Goal: Information Seeking & Learning: Learn about a topic

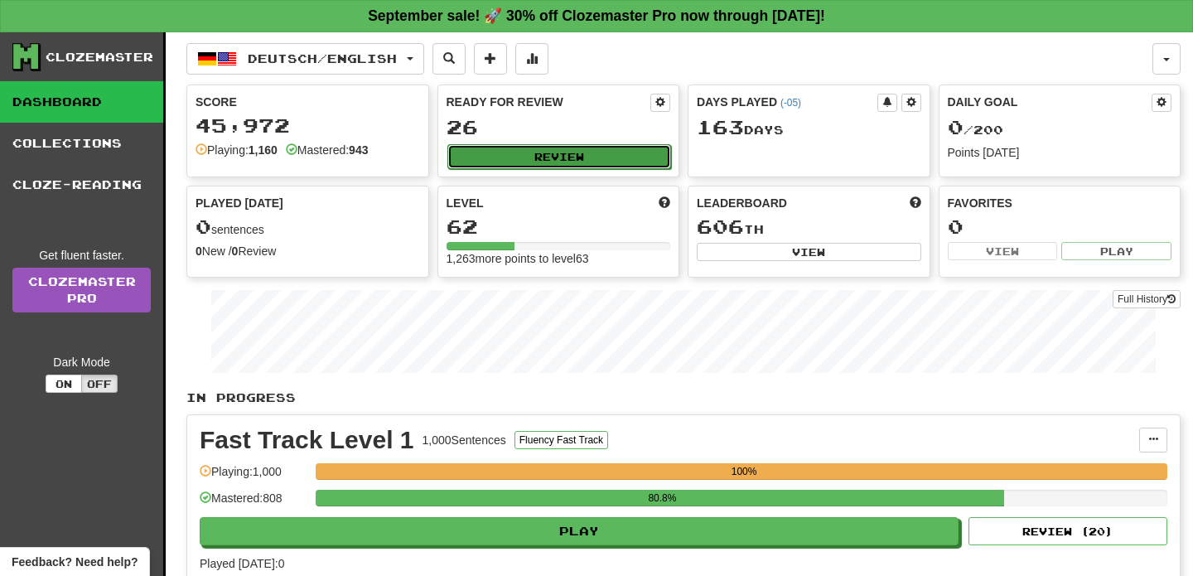
click at [549, 154] on button "Review" at bounding box center [560, 156] width 225 height 25
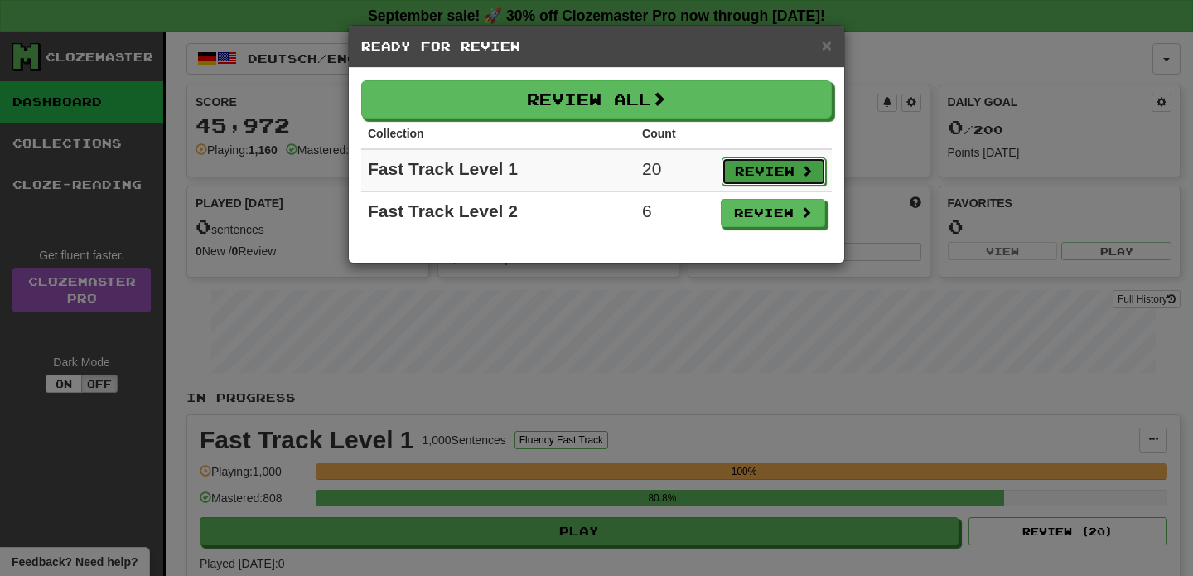
click at [757, 168] on button "Review" at bounding box center [774, 171] width 104 height 28
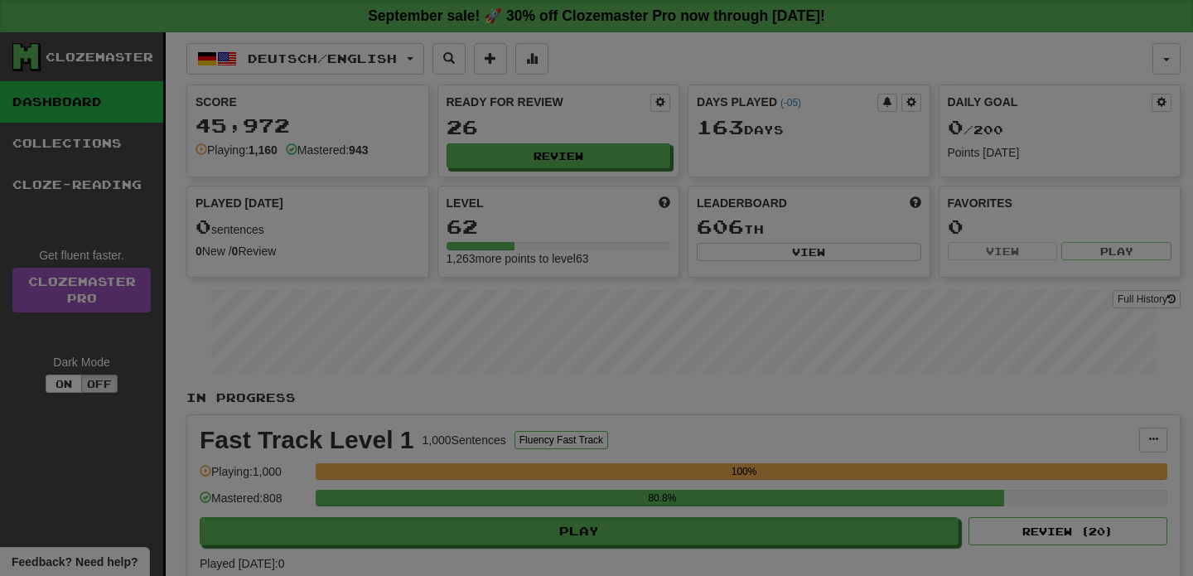
select select "**"
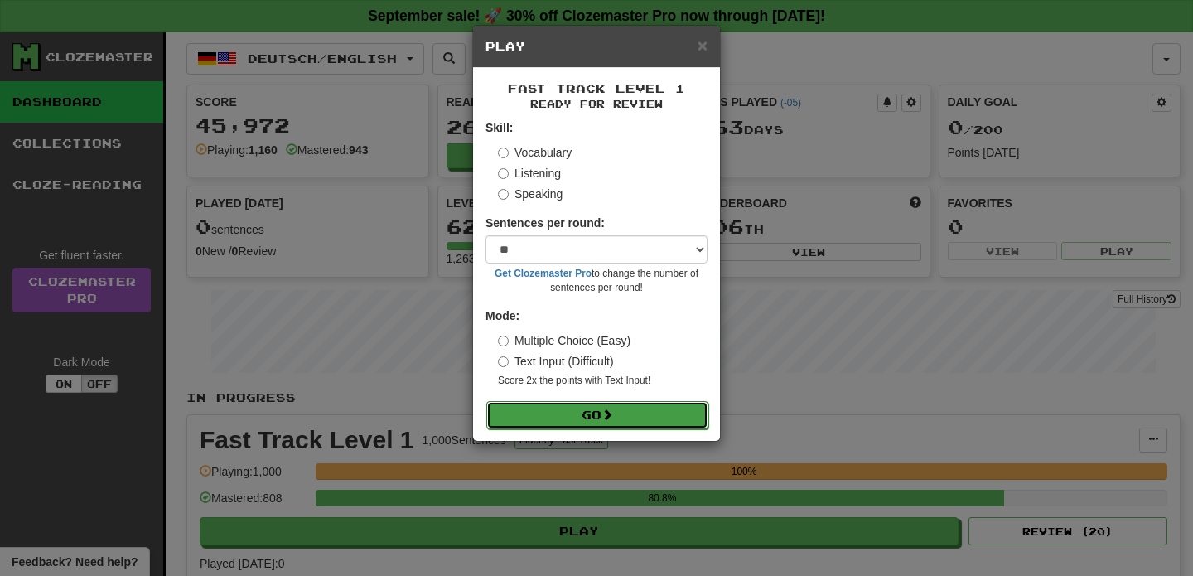
click at [602, 414] on button "Go" at bounding box center [597, 415] width 222 height 28
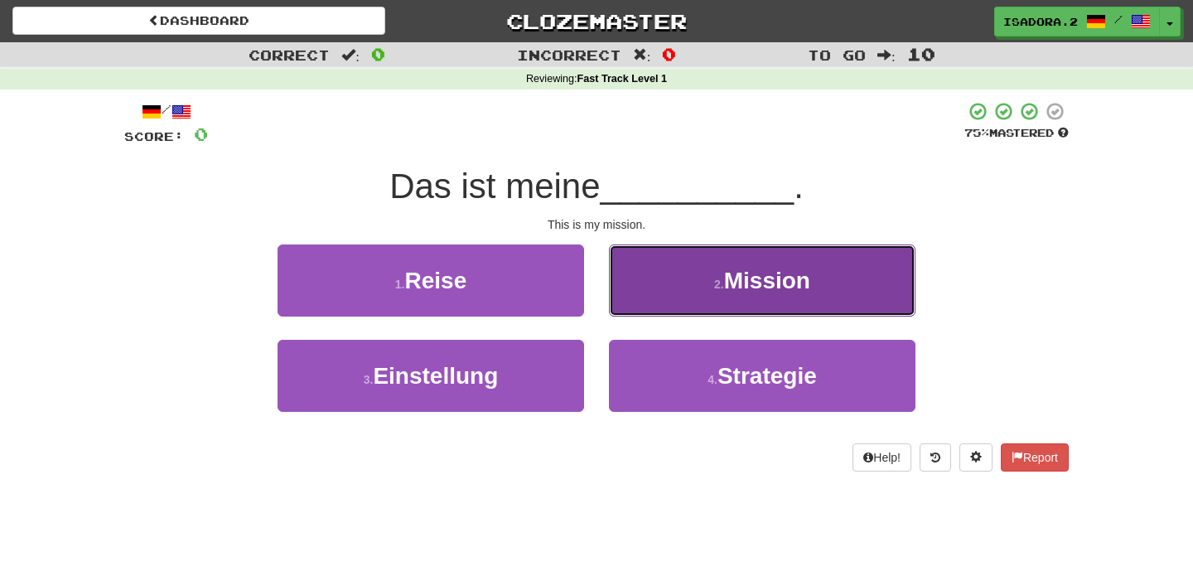
click at [729, 282] on span "Mission" at bounding box center [767, 281] width 86 height 26
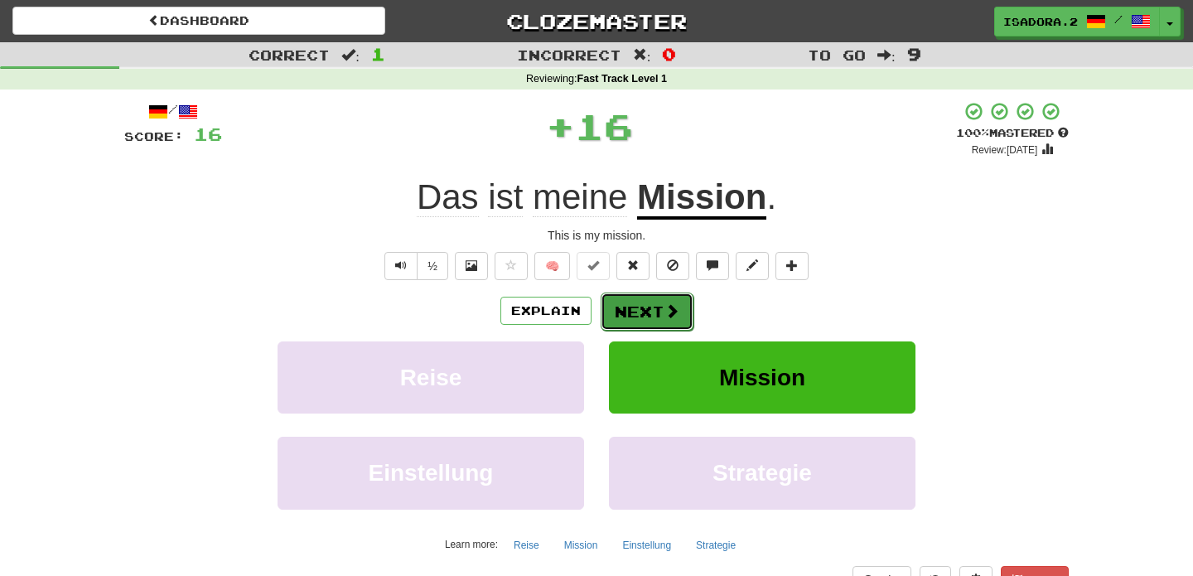
click at [662, 295] on button "Next" at bounding box center [647, 312] width 93 height 38
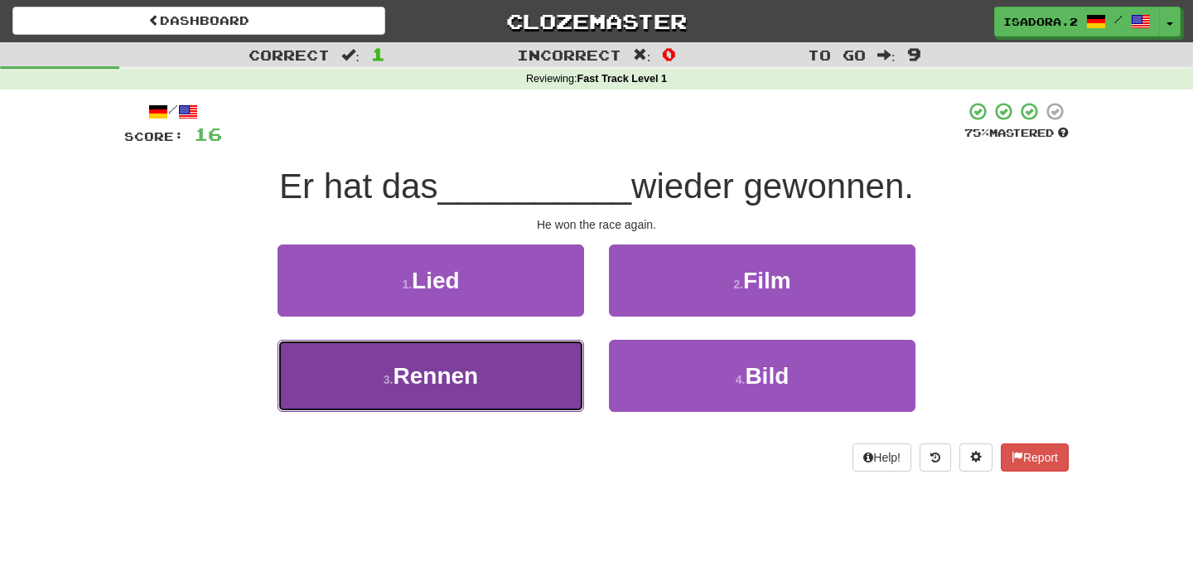
click at [539, 383] on button "3 . Rennen" at bounding box center [431, 376] width 307 height 72
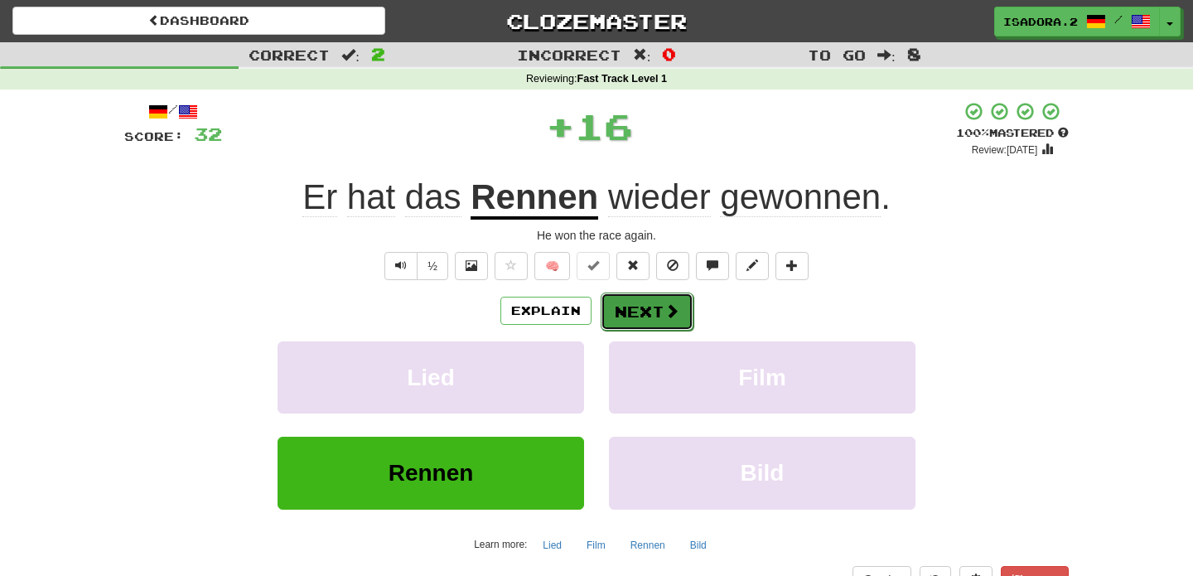
click at [653, 322] on button "Next" at bounding box center [647, 312] width 93 height 38
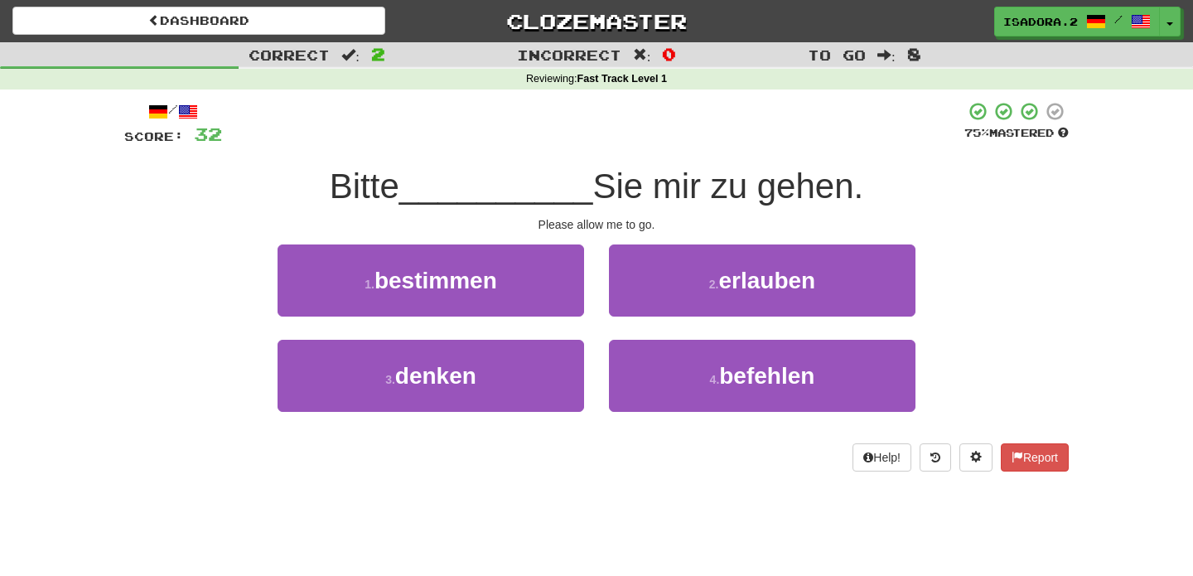
click at [669, 237] on div "/ Score: 32 75 % Mastered Bitte __________ Sie mir zu gehen. Please allow me to…" at bounding box center [596, 286] width 945 height 370
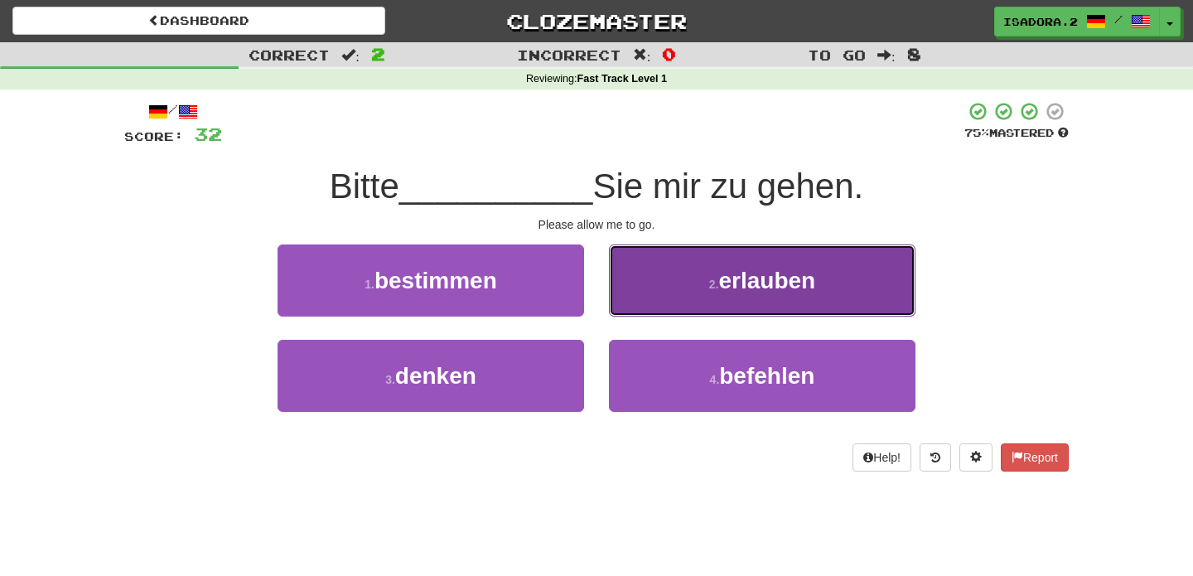
click at [669, 259] on button "2 . erlauben" at bounding box center [762, 280] width 307 height 72
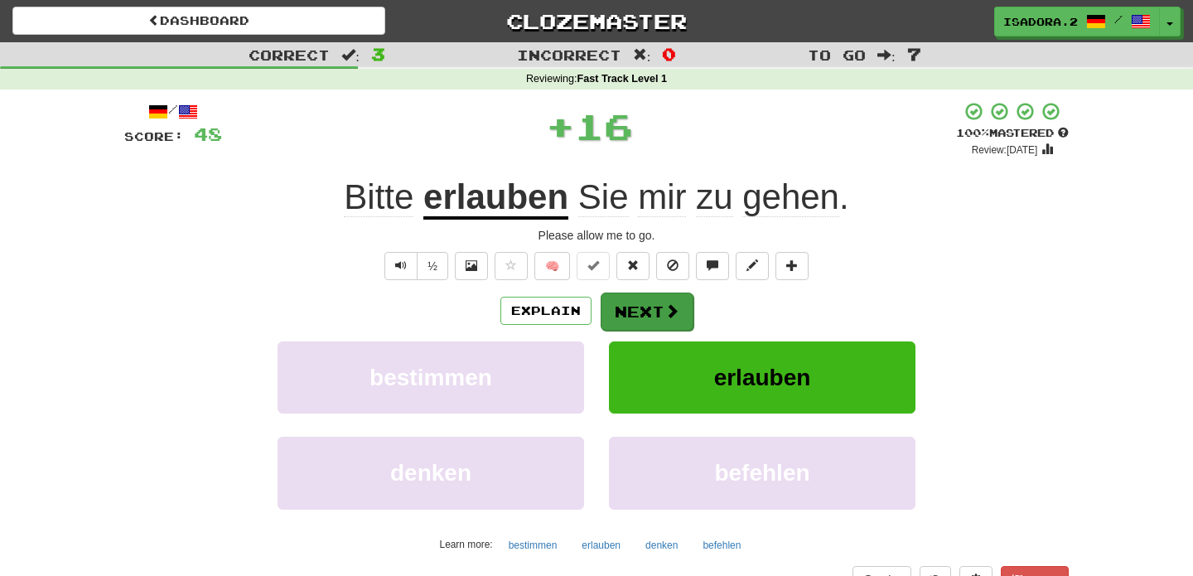
click at [691, 299] on div "Explain Next" at bounding box center [596, 311] width 945 height 38
click at [677, 302] on button "Next" at bounding box center [647, 312] width 93 height 38
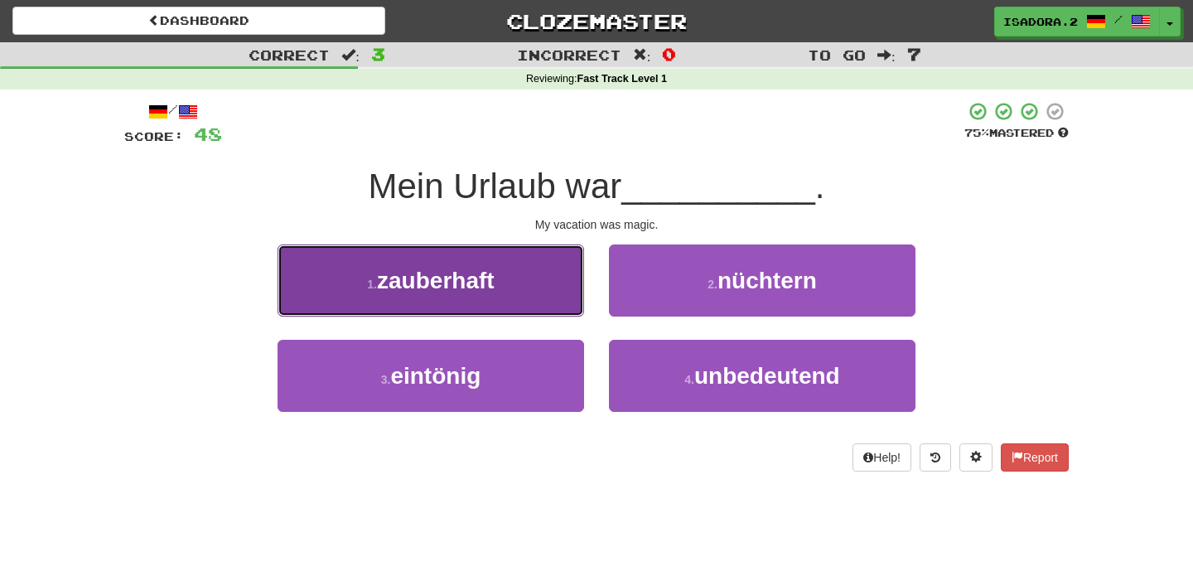
click at [506, 302] on button "1 . zauberhaft" at bounding box center [431, 280] width 307 height 72
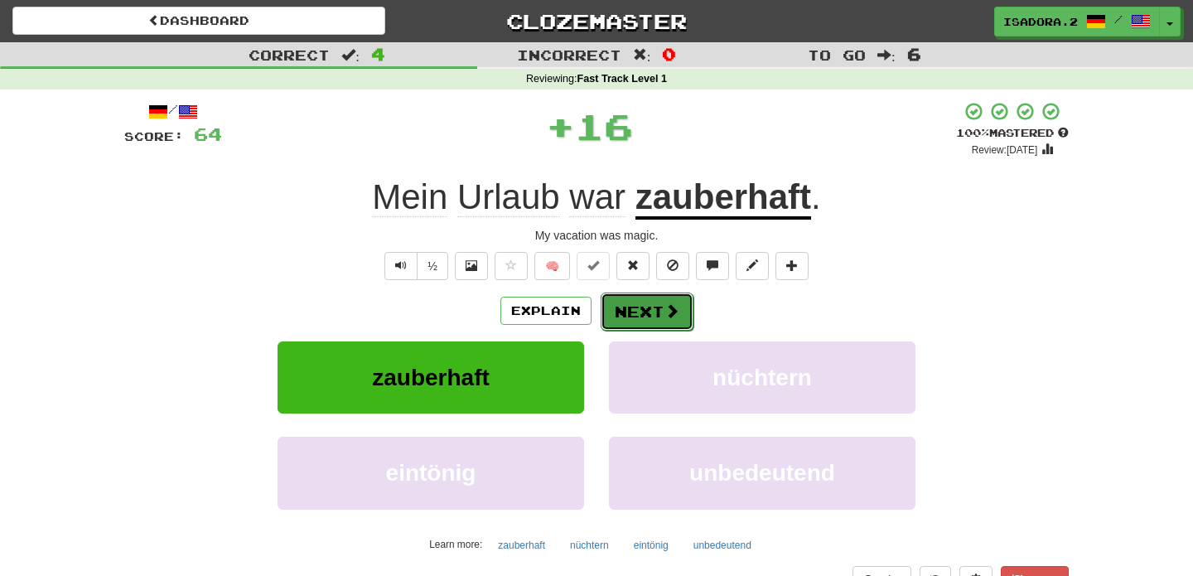
click at [633, 314] on button "Next" at bounding box center [647, 312] width 93 height 38
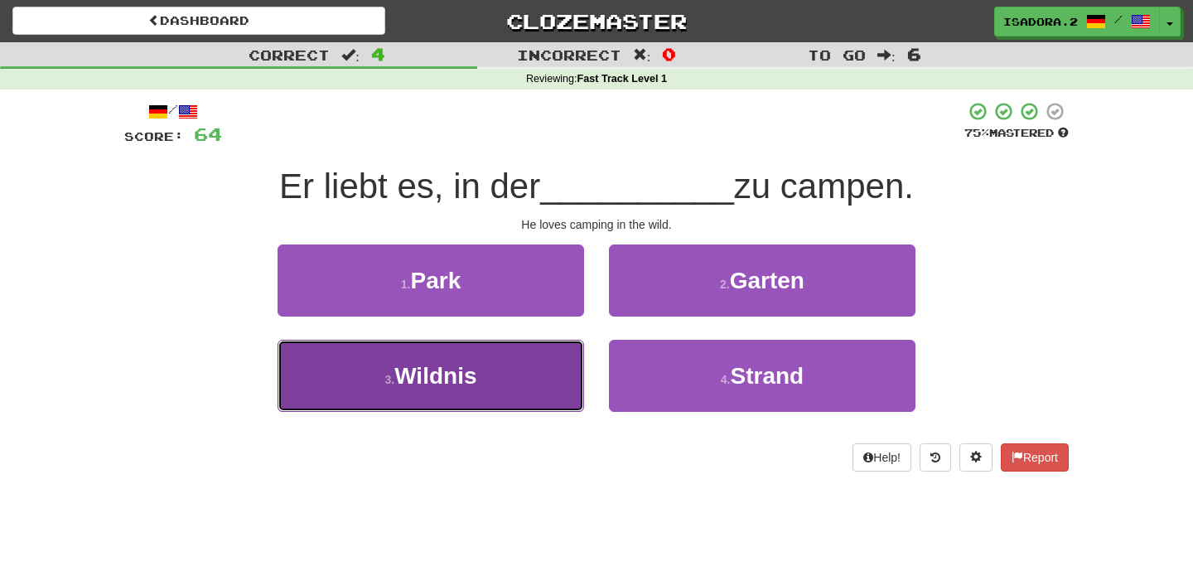
click at [527, 366] on button "3 . Wildnis" at bounding box center [431, 376] width 307 height 72
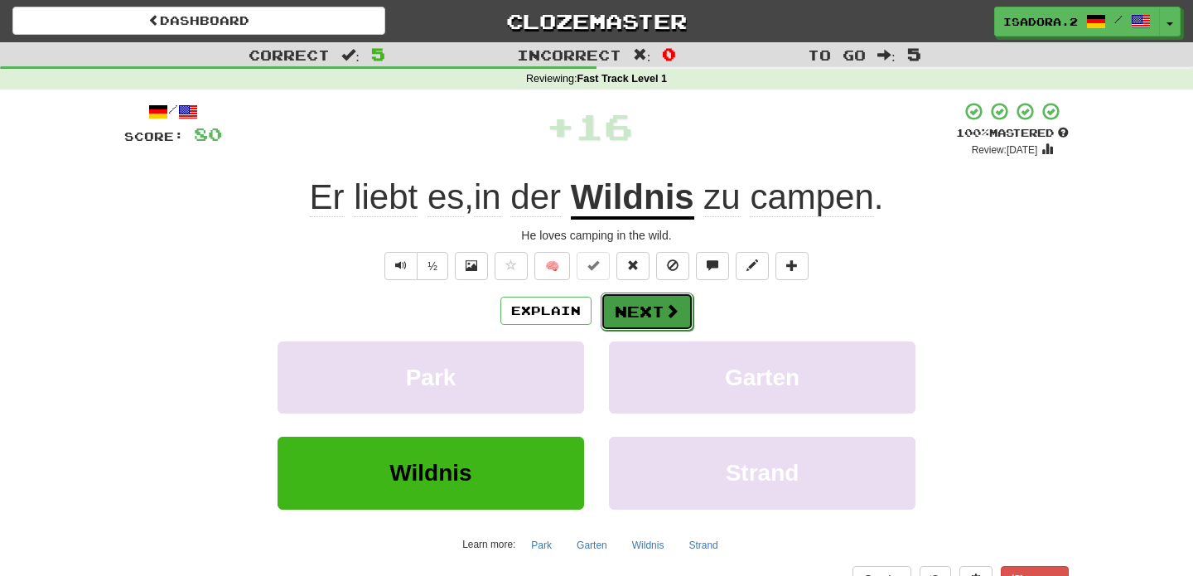
click at [624, 312] on button "Next" at bounding box center [647, 312] width 93 height 38
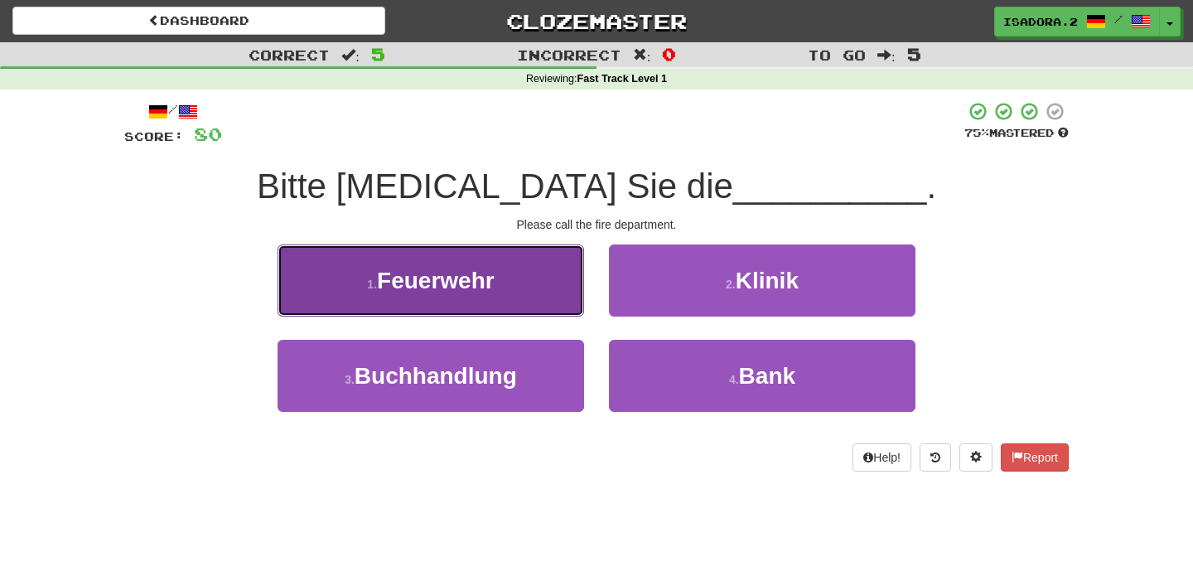
click at [425, 296] on button "1 . Feuerwehr" at bounding box center [431, 280] width 307 height 72
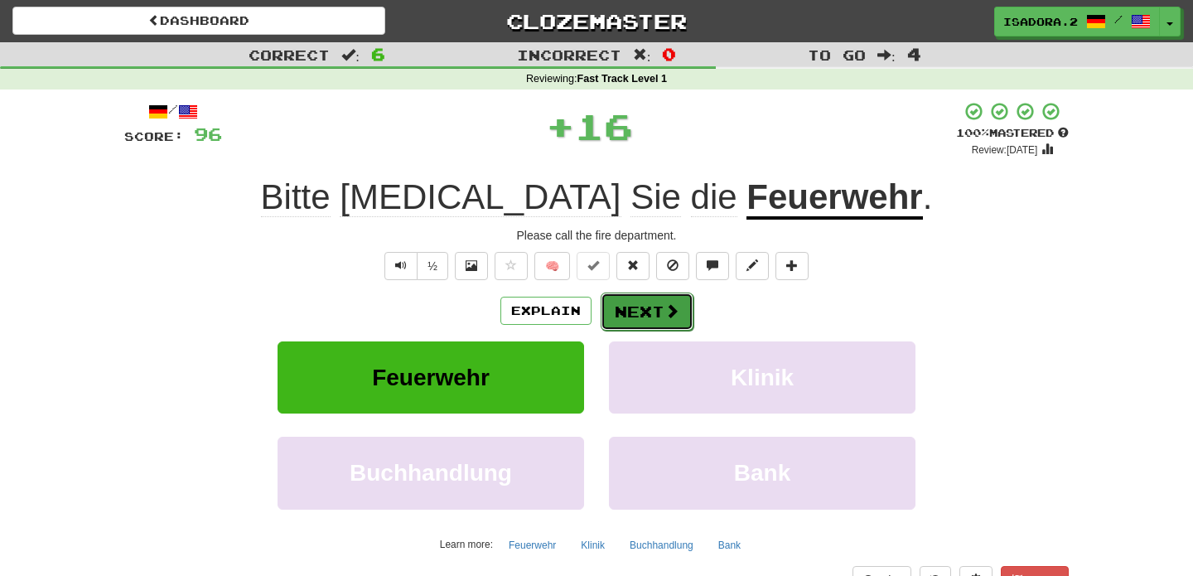
click at [651, 306] on button "Next" at bounding box center [647, 312] width 93 height 38
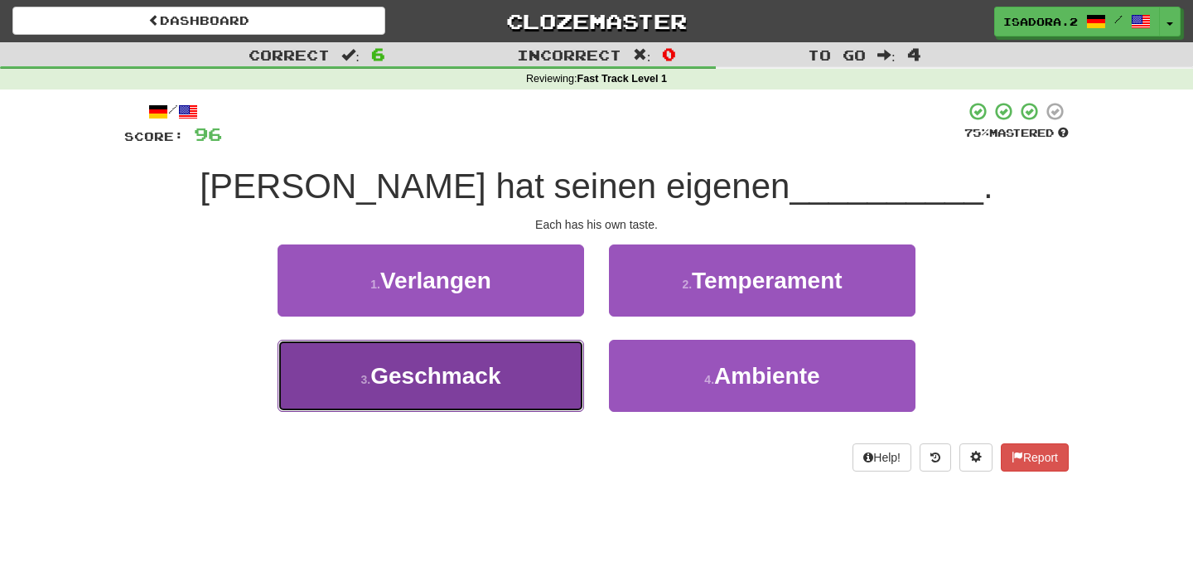
click at [490, 390] on button "3 . Geschmack" at bounding box center [431, 376] width 307 height 72
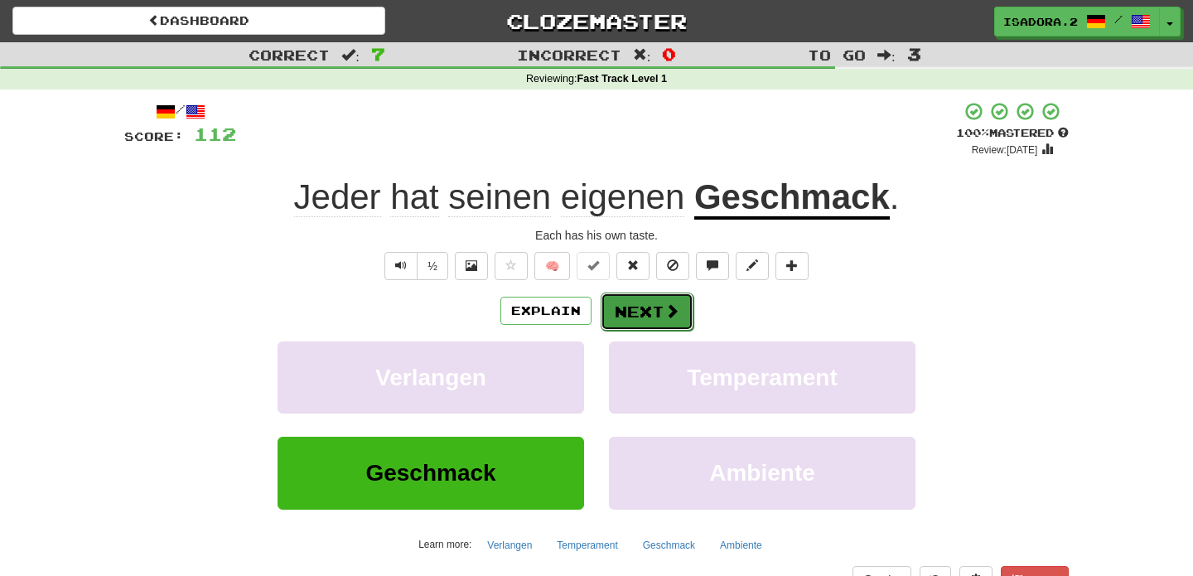
click at [658, 307] on button "Next" at bounding box center [647, 312] width 93 height 38
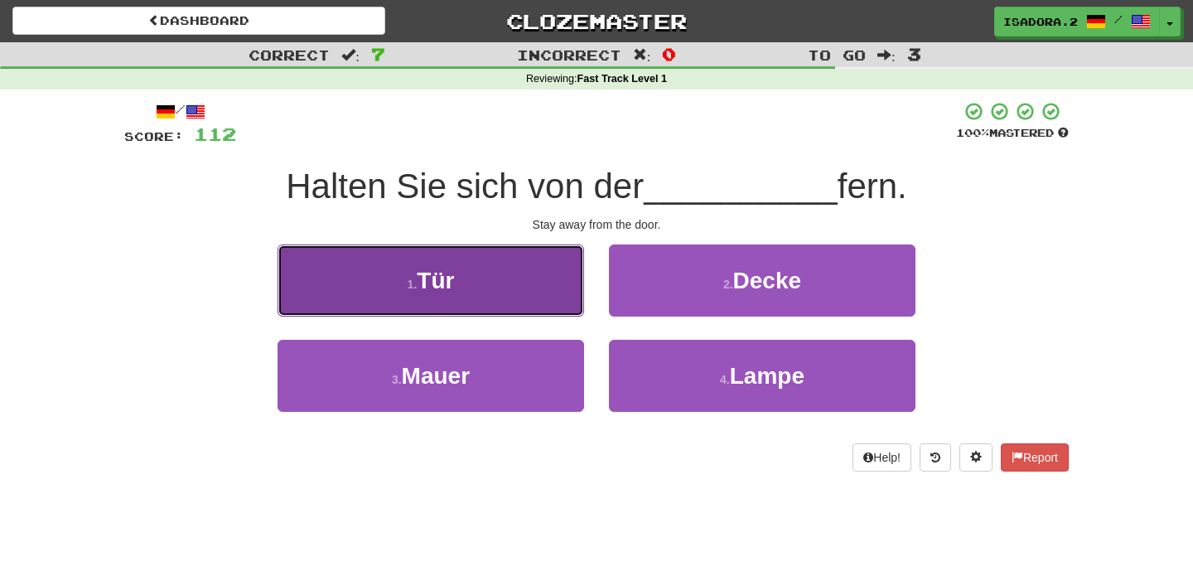
click at [526, 301] on button "1 . Tür" at bounding box center [431, 280] width 307 height 72
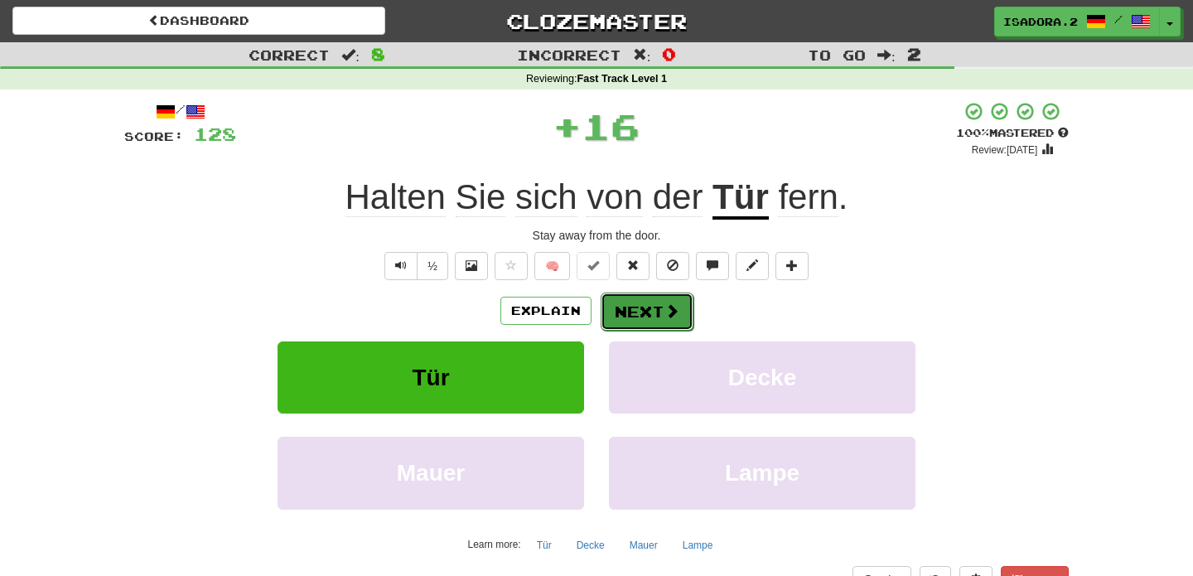
click at [624, 307] on button "Next" at bounding box center [647, 312] width 93 height 38
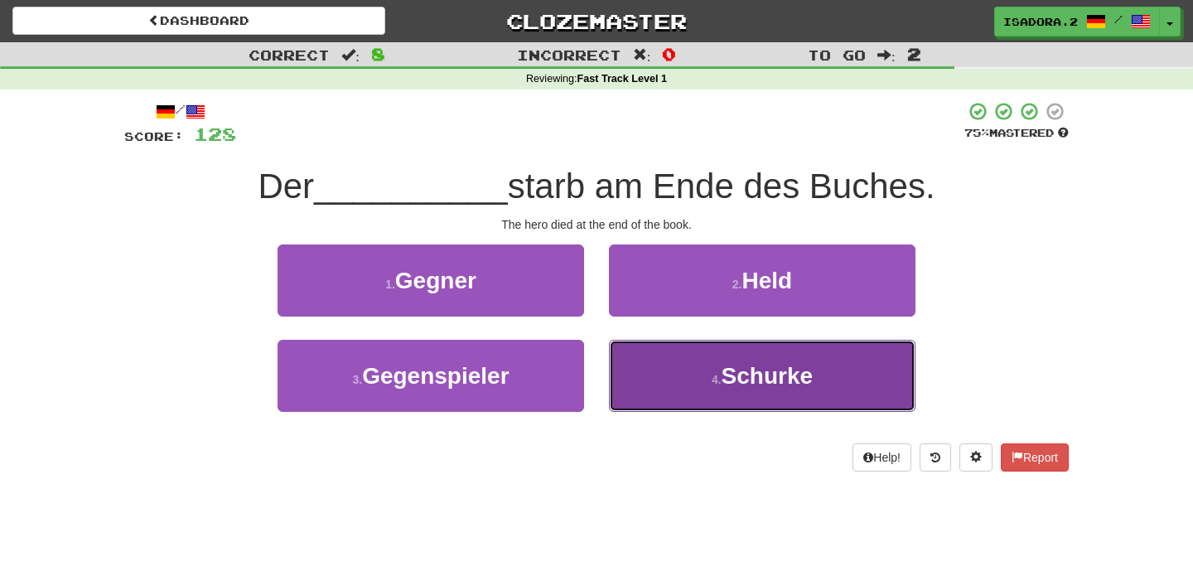
click at [705, 360] on button "4 . Schurke" at bounding box center [762, 376] width 307 height 72
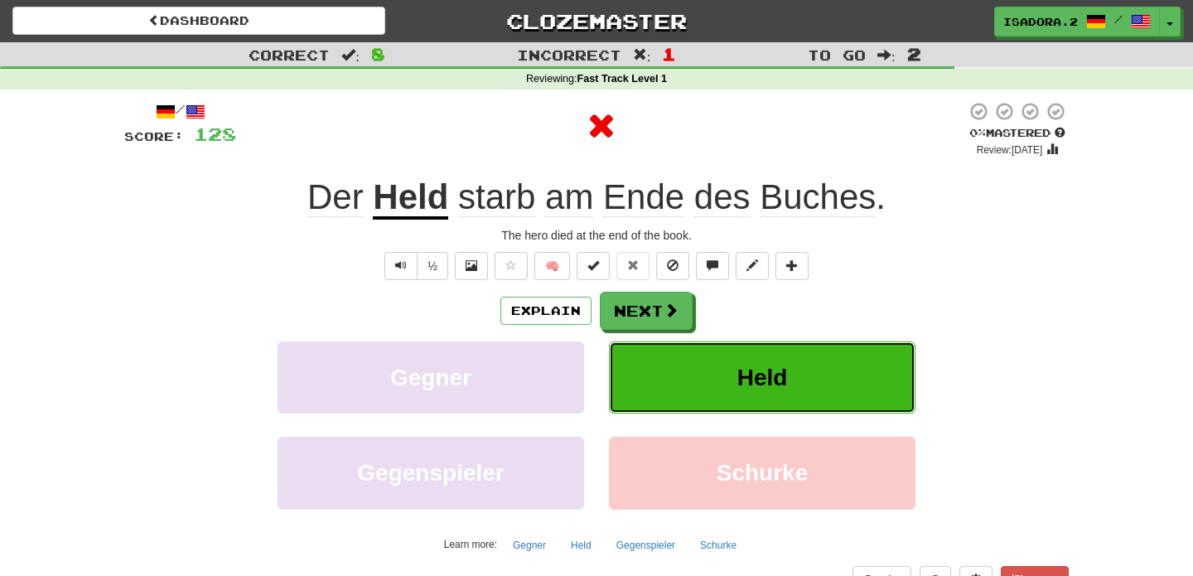
click at [733, 390] on button "Held" at bounding box center [762, 377] width 307 height 72
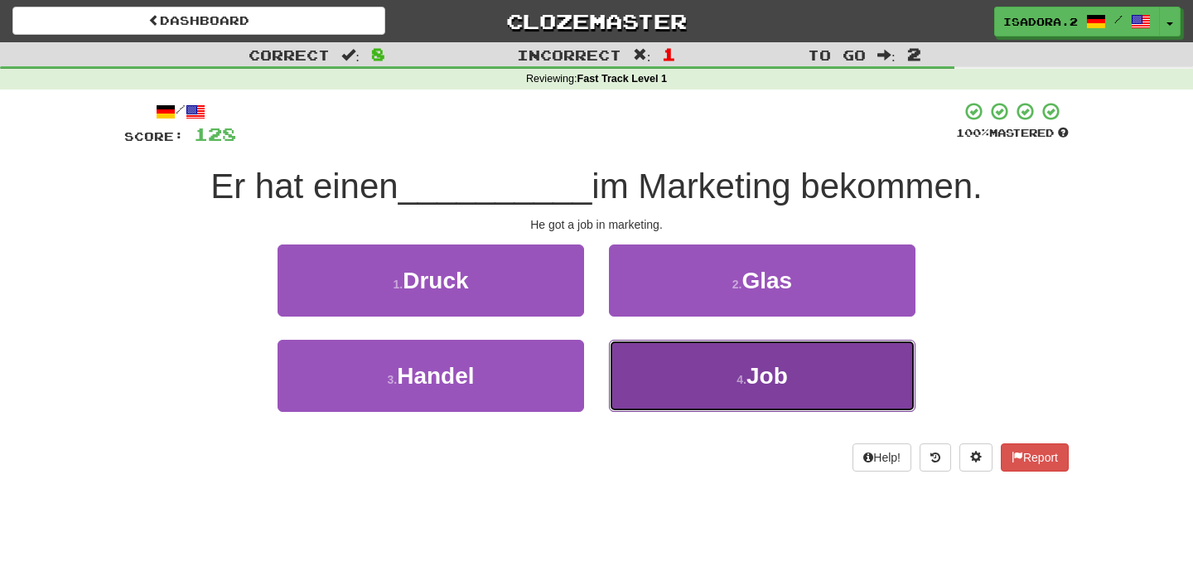
click at [689, 362] on button "4 . Job" at bounding box center [762, 376] width 307 height 72
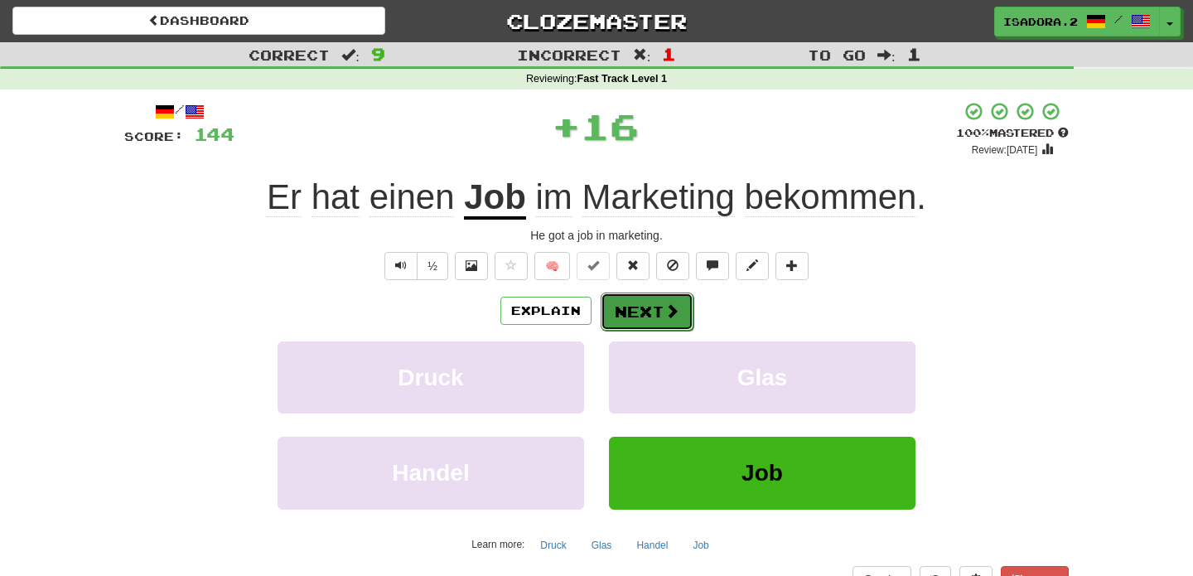
click at [672, 299] on button "Next" at bounding box center [647, 312] width 93 height 38
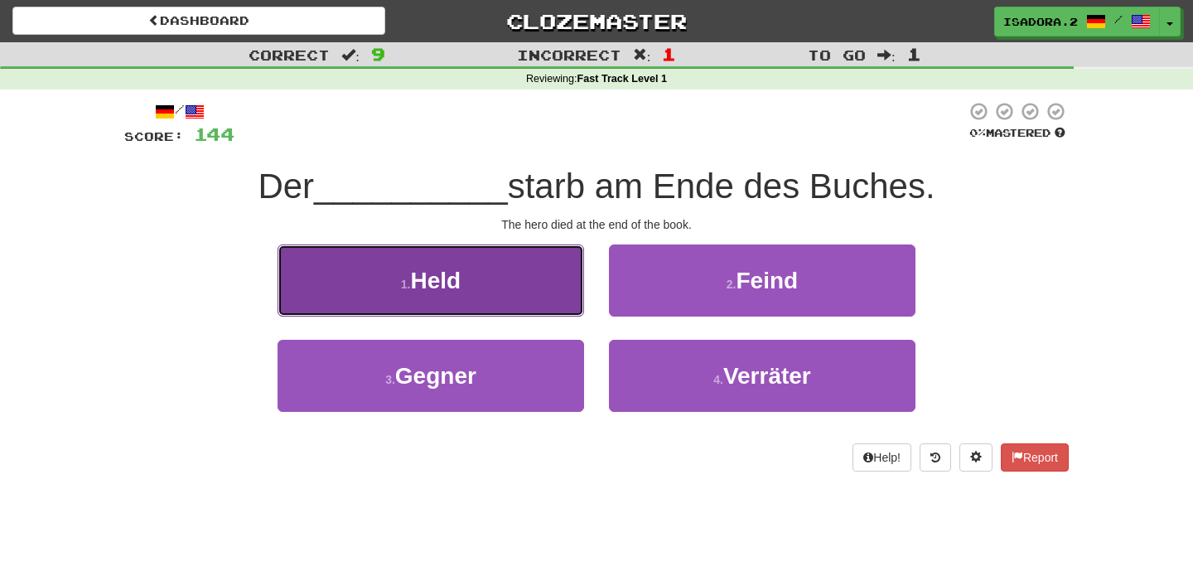
click at [549, 305] on button "1 . Held" at bounding box center [431, 280] width 307 height 72
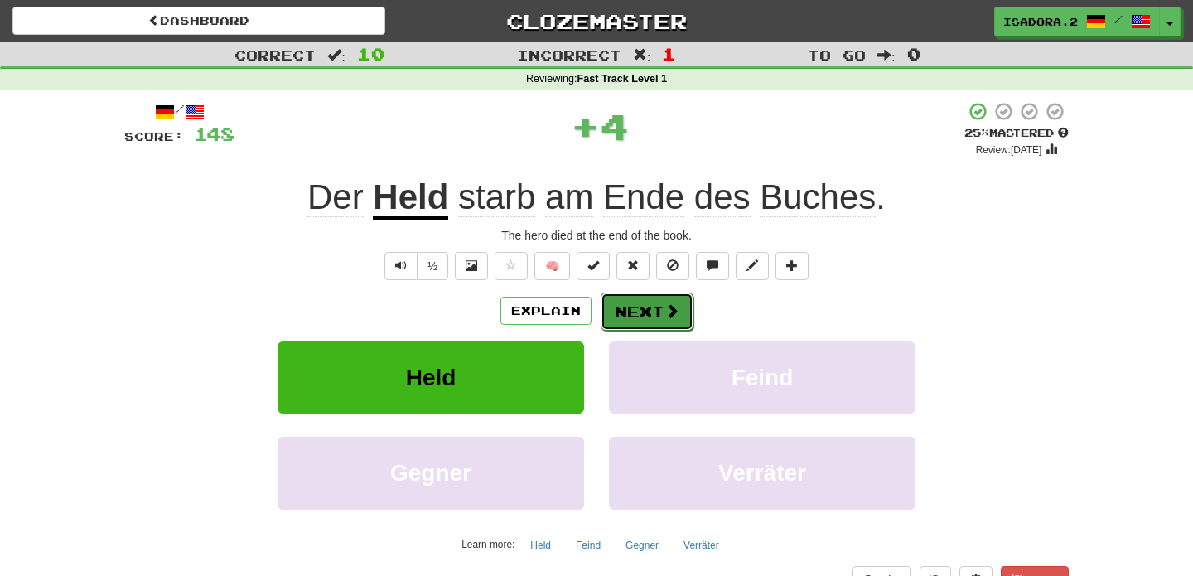
click at [656, 315] on button "Next" at bounding box center [647, 312] width 93 height 38
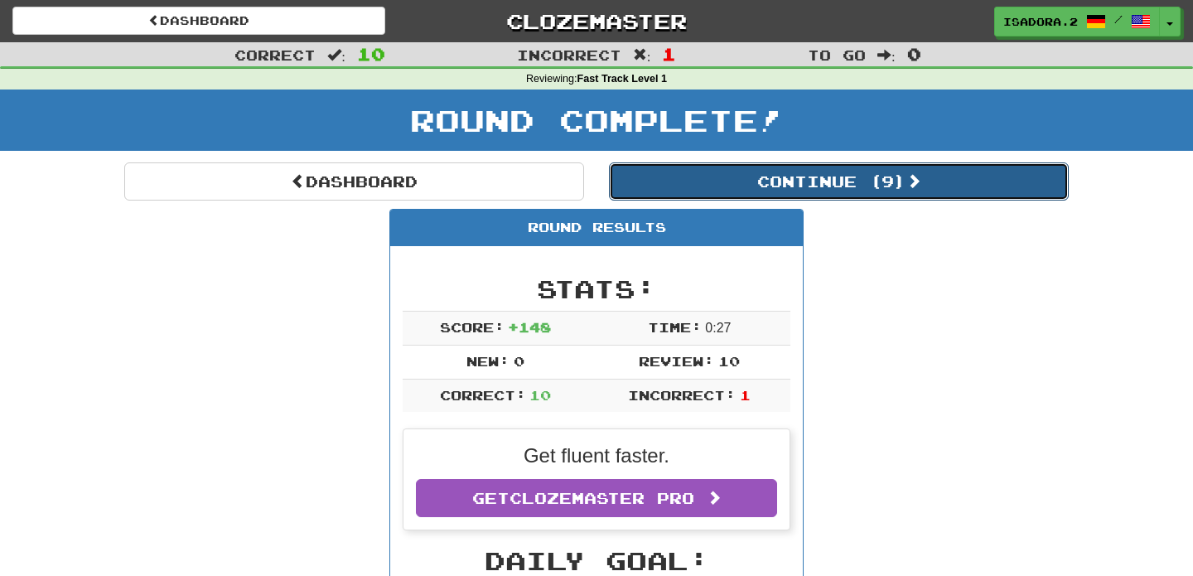
click at [809, 195] on button "Continue ( 9 )" at bounding box center [839, 181] width 460 height 38
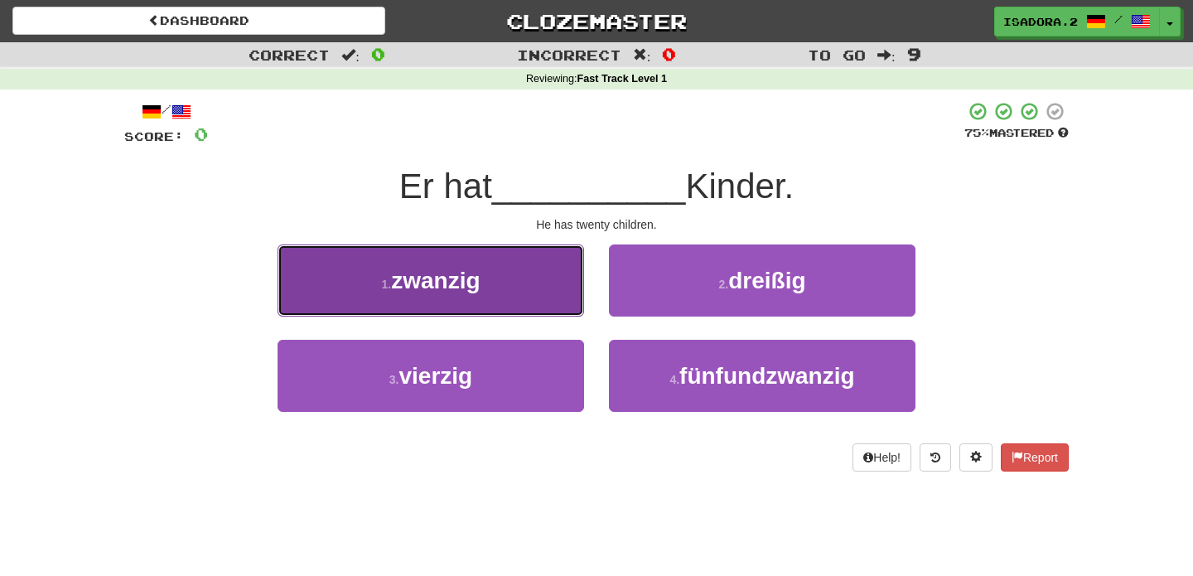
click at [529, 293] on button "1 . zwanzig" at bounding box center [431, 280] width 307 height 72
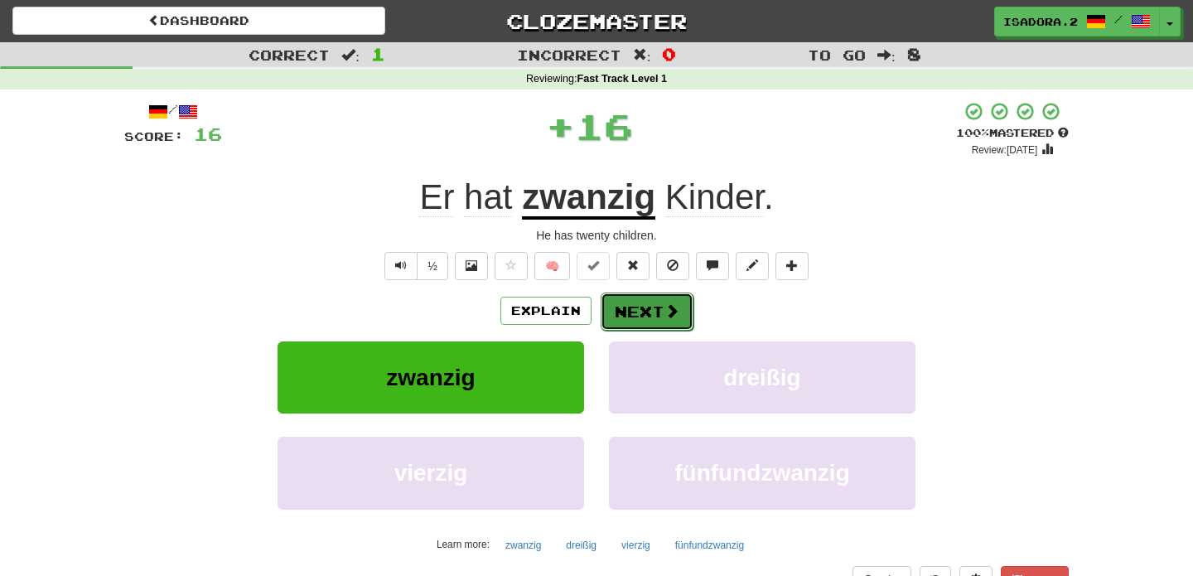
click at [636, 312] on button "Next" at bounding box center [647, 312] width 93 height 38
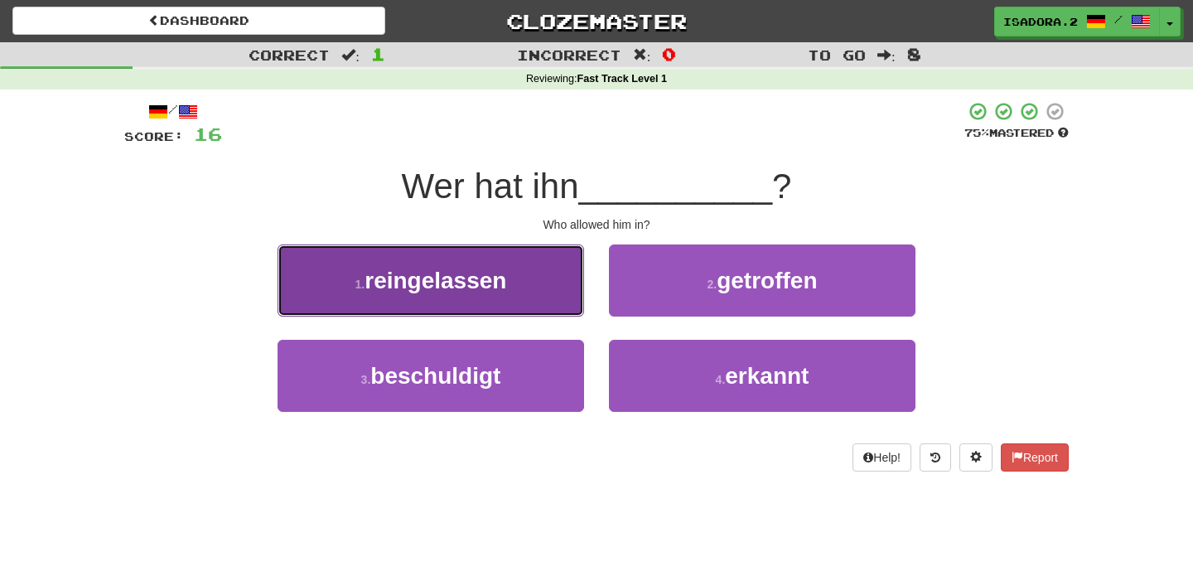
click at [513, 283] on button "1 . reingelassen" at bounding box center [431, 280] width 307 height 72
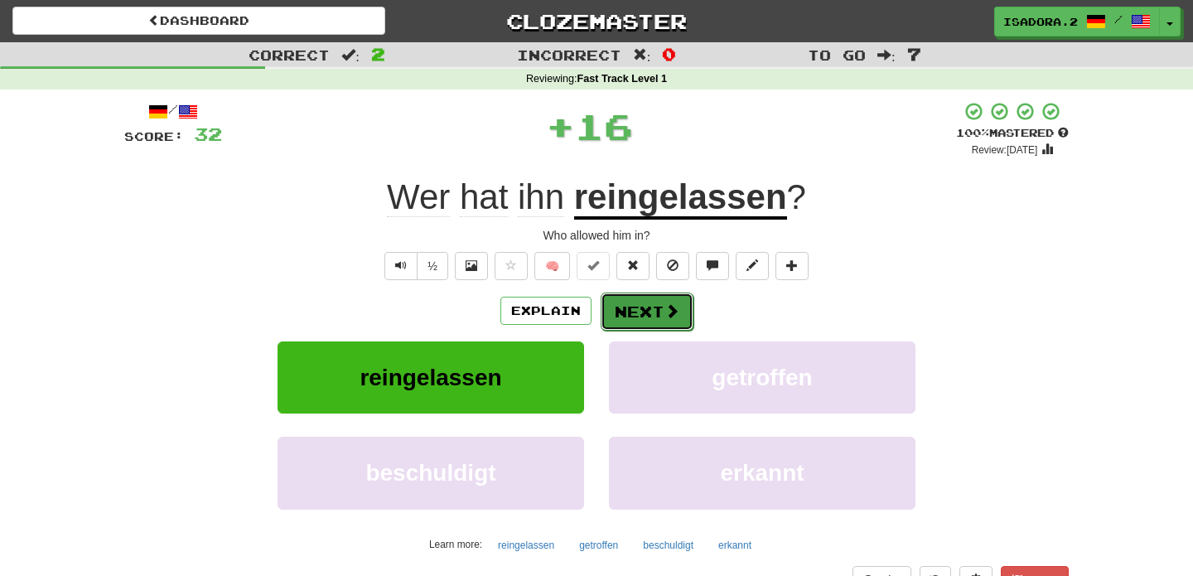
click at [647, 318] on button "Next" at bounding box center [647, 312] width 93 height 38
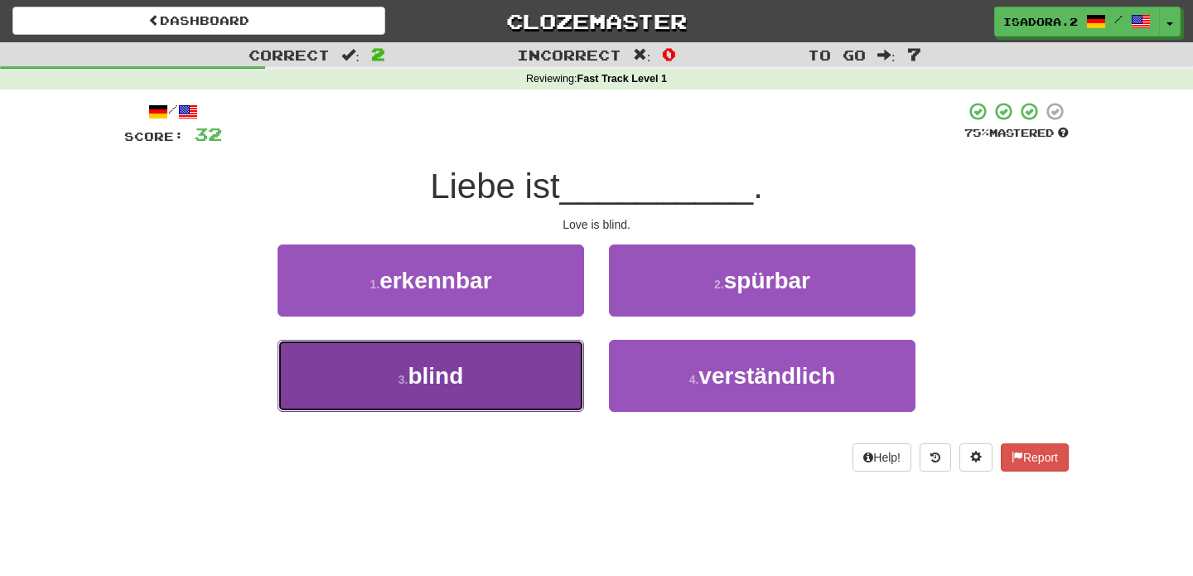
click at [512, 357] on button "3 . blind" at bounding box center [431, 376] width 307 height 72
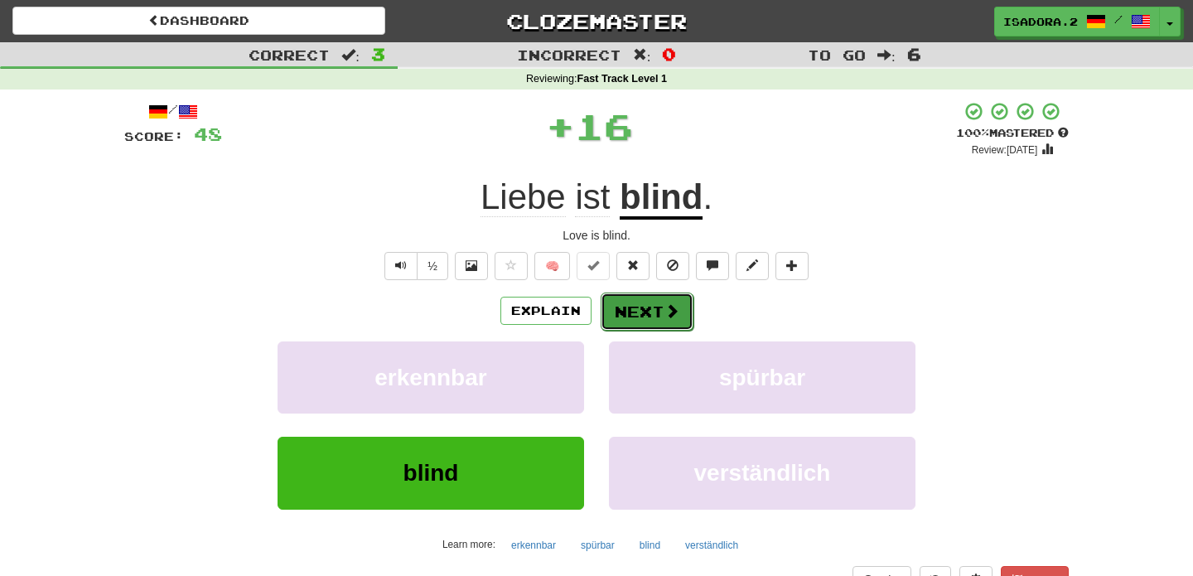
click at [643, 315] on button "Next" at bounding box center [647, 312] width 93 height 38
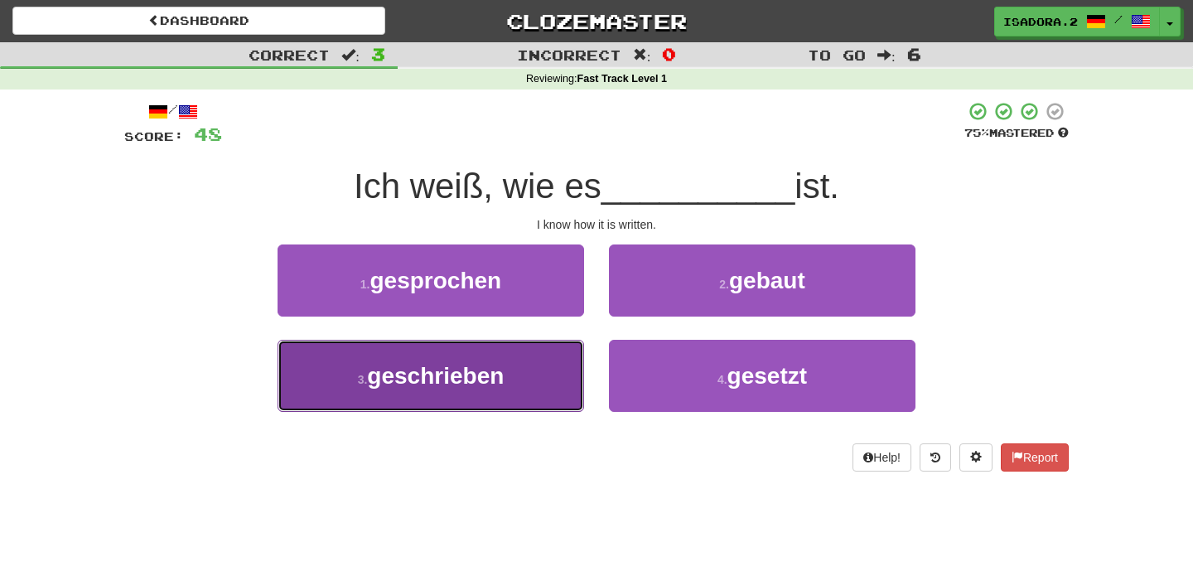
click at [537, 365] on button "3 . geschrieben" at bounding box center [431, 376] width 307 height 72
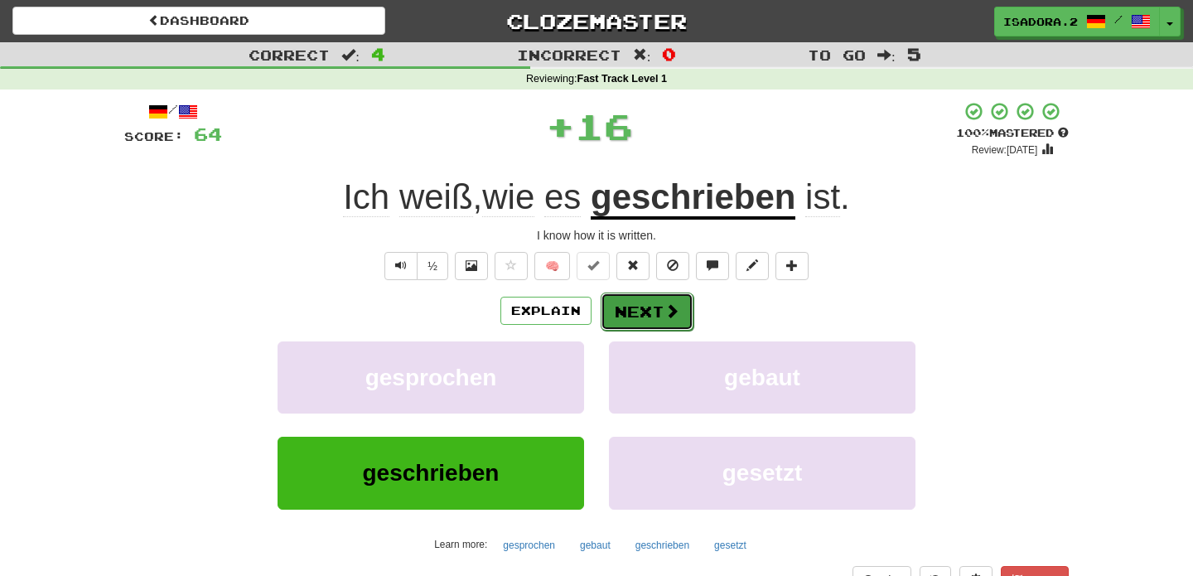
click at [651, 312] on button "Next" at bounding box center [647, 312] width 93 height 38
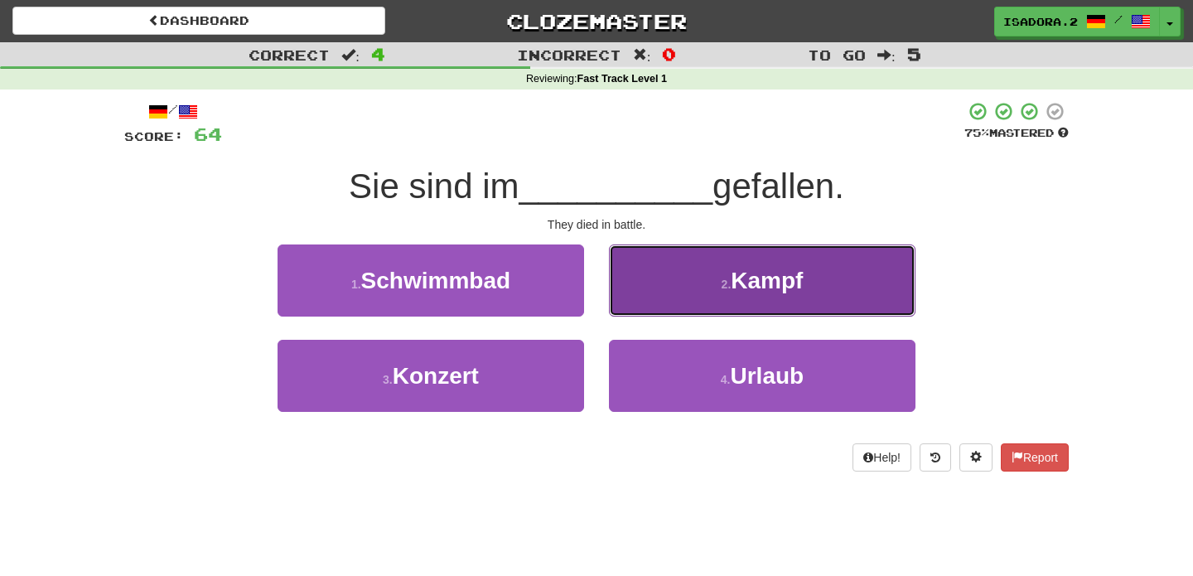
click at [692, 289] on button "2 . Kampf" at bounding box center [762, 280] width 307 height 72
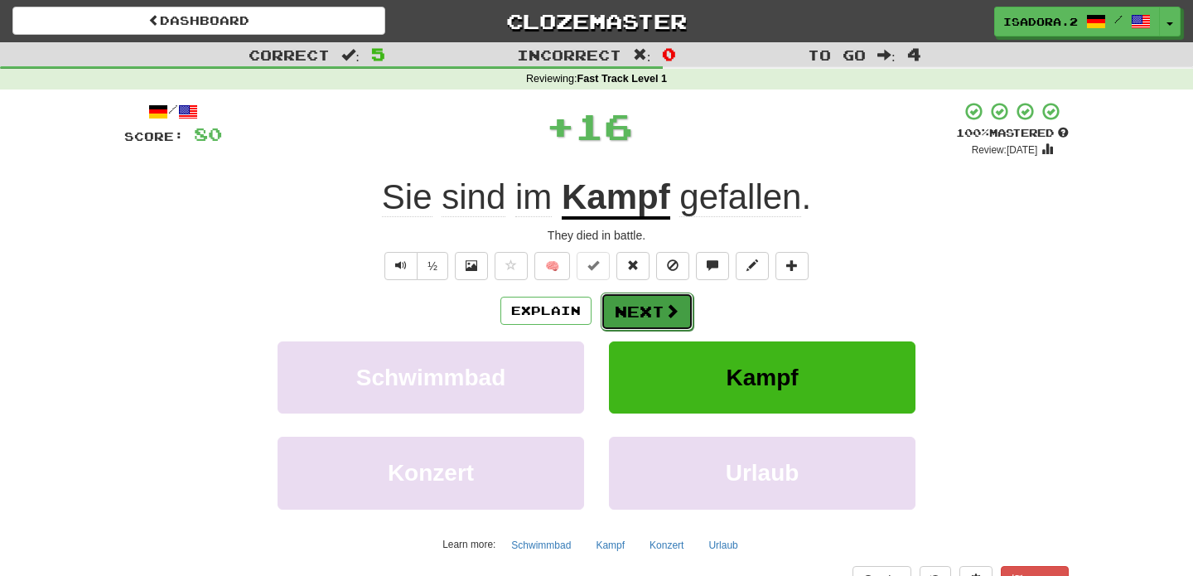
click at [666, 312] on span at bounding box center [672, 310] width 15 height 15
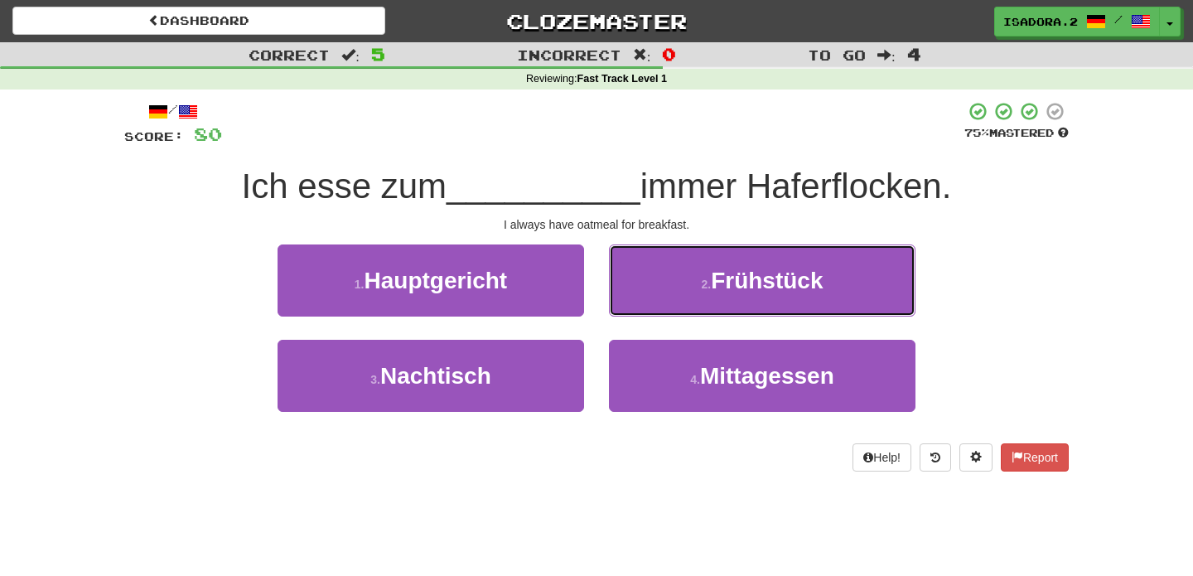
click at [666, 312] on button "2 . Frühstück" at bounding box center [762, 280] width 307 height 72
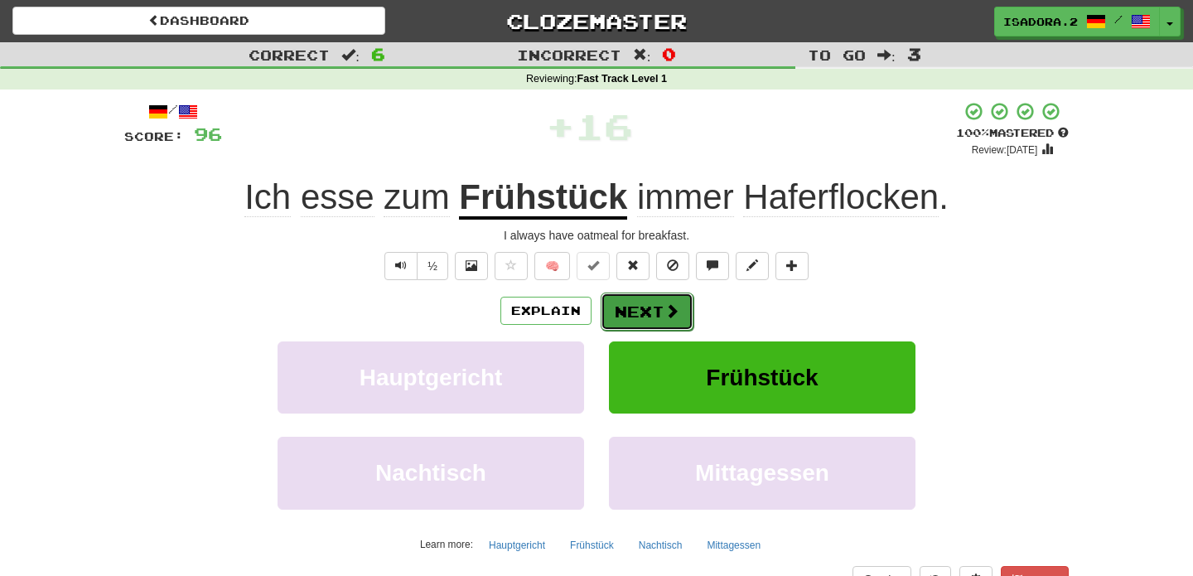
click at [651, 317] on button "Next" at bounding box center [647, 312] width 93 height 38
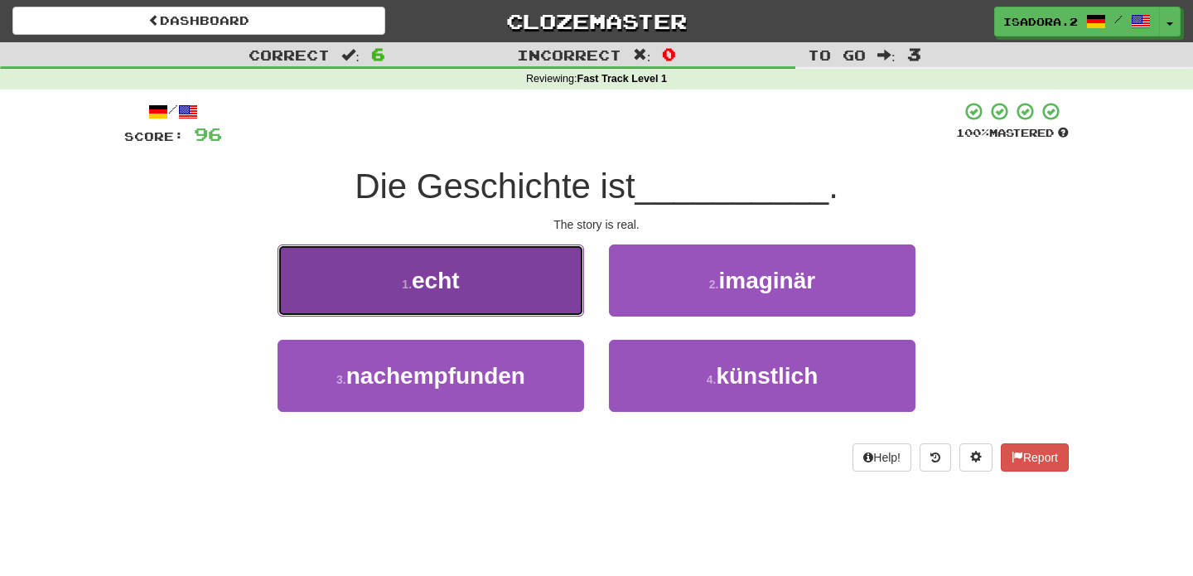
click at [554, 308] on button "1 . echt" at bounding box center [431, 280] width 307 height 72
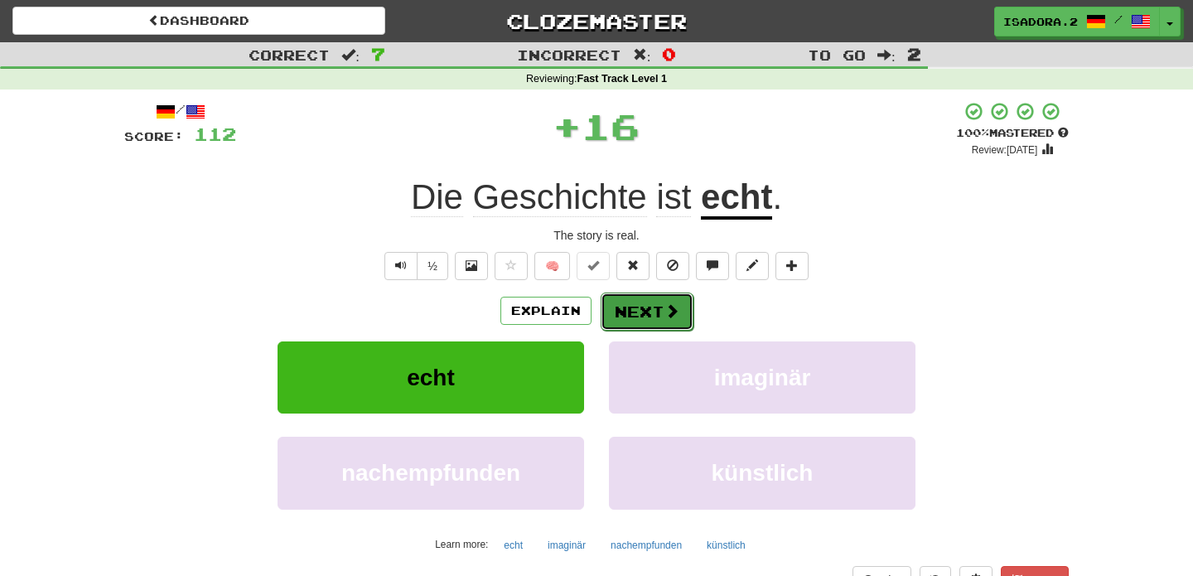
click at [646, 317] on button "Next" at bounding box center [647, 312] width 93 height 38
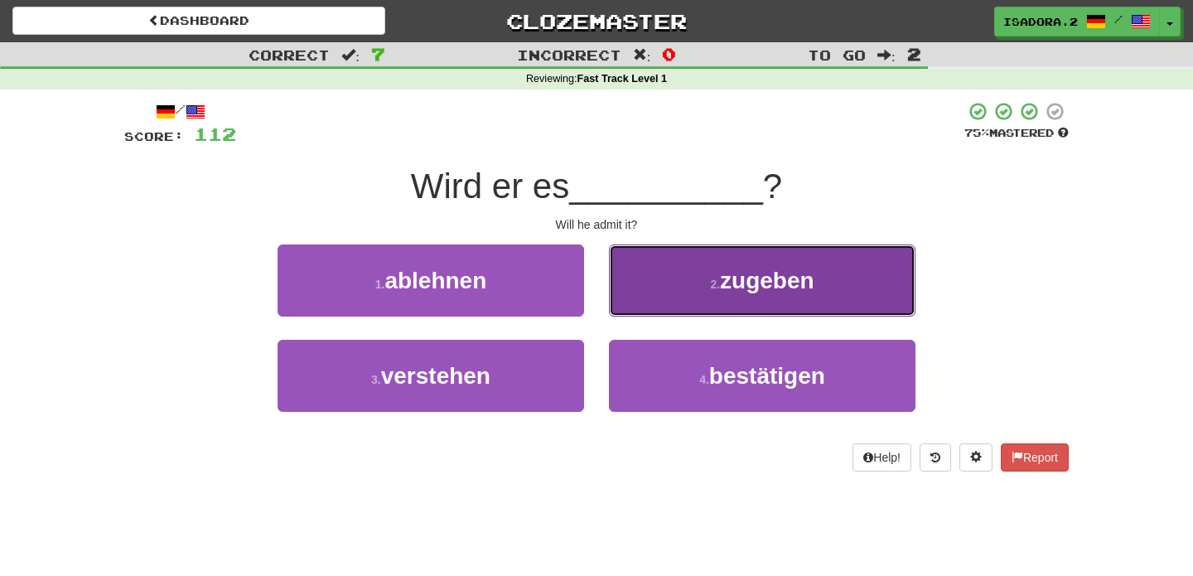
click at [678, 285] on button "2 . zugeben" at bounding box center [762, 280] width 307 height 72
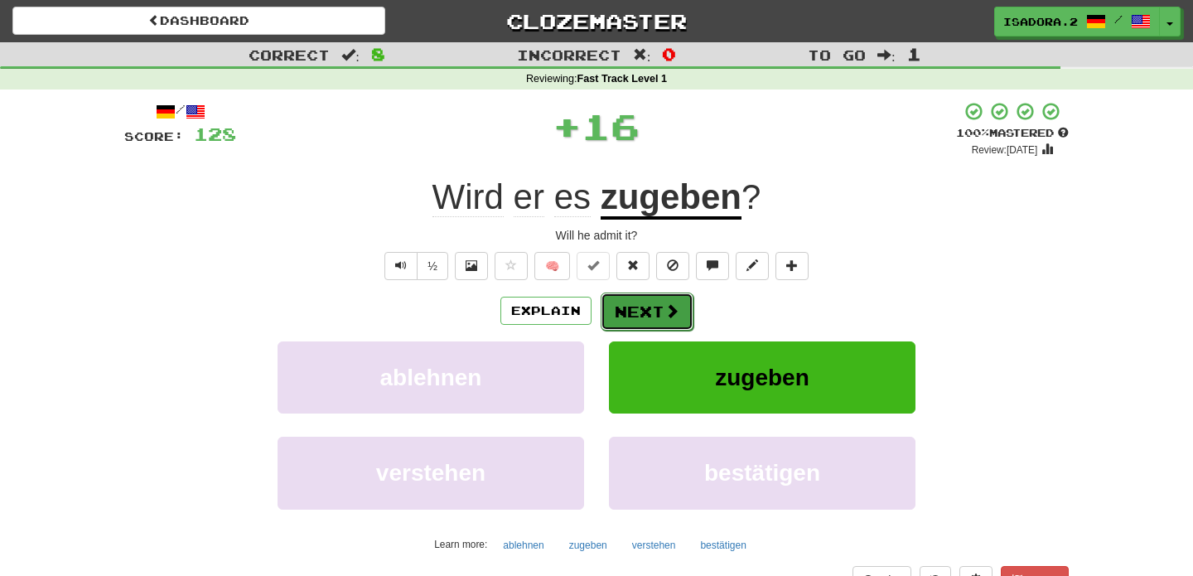
click at [650, 311] on button "Next" at bounding box center [647, 312] width 93 height 38
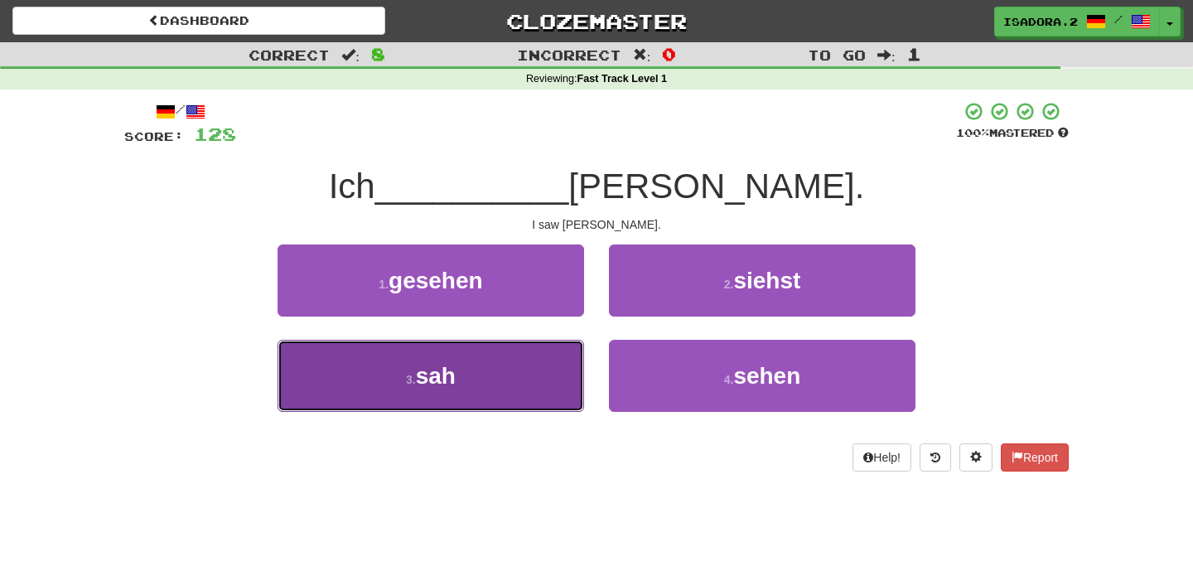
click at [532, 381] on button "3 . sah" at bounding box center [431, 376] width 307 height 72
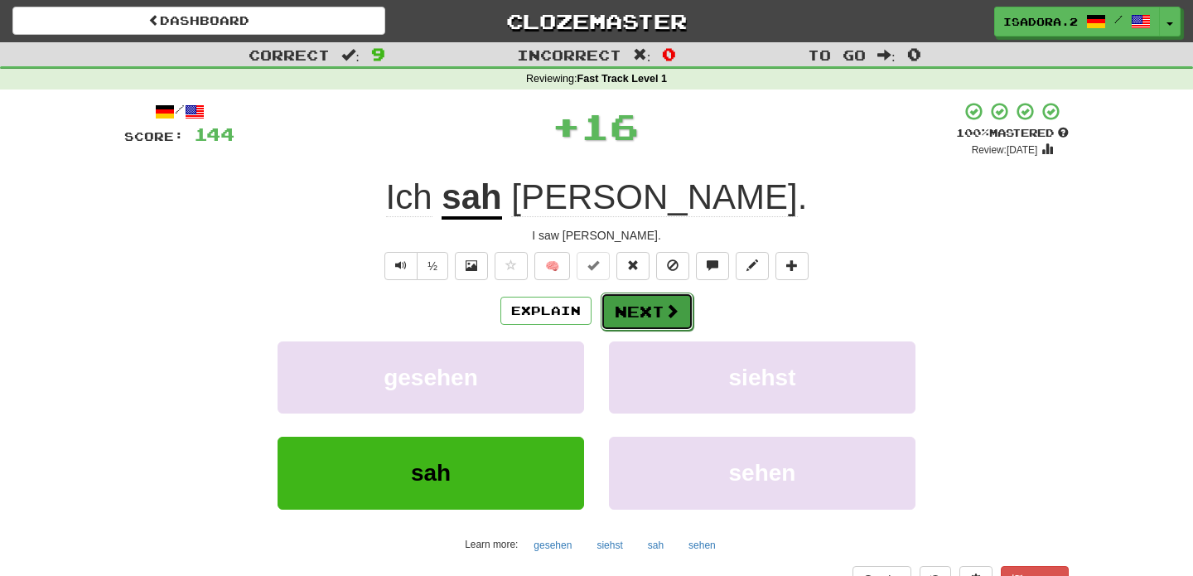
click at [659, 317] on button "Next" at bounding box center [647, 312] width 93 height 38
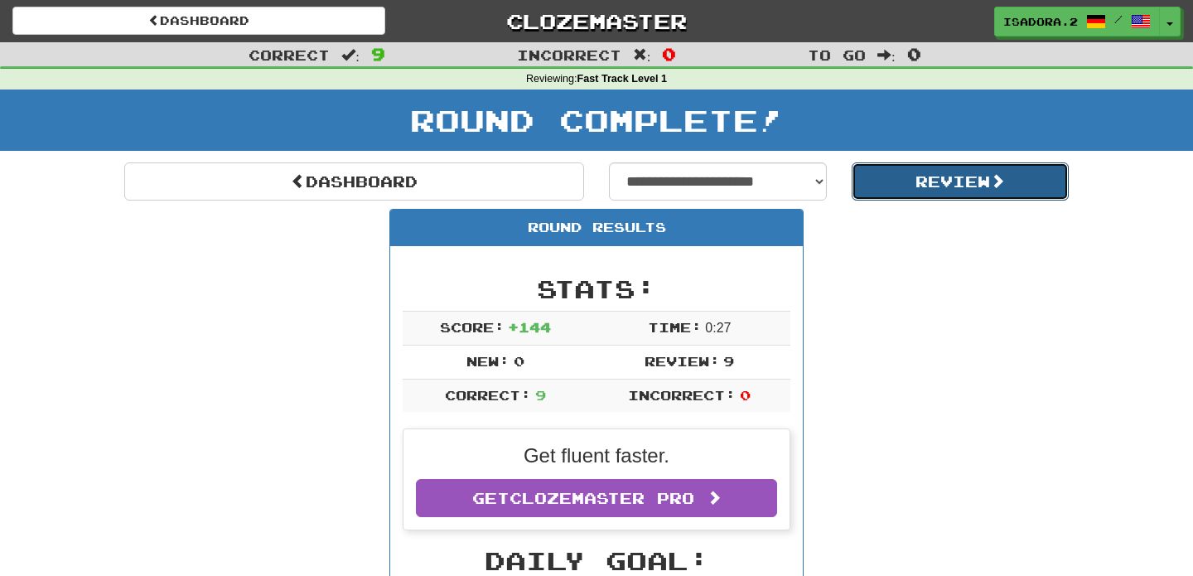
click at [887, 186] on button "Review" at bounding box center [961, 181] width 218 height 38
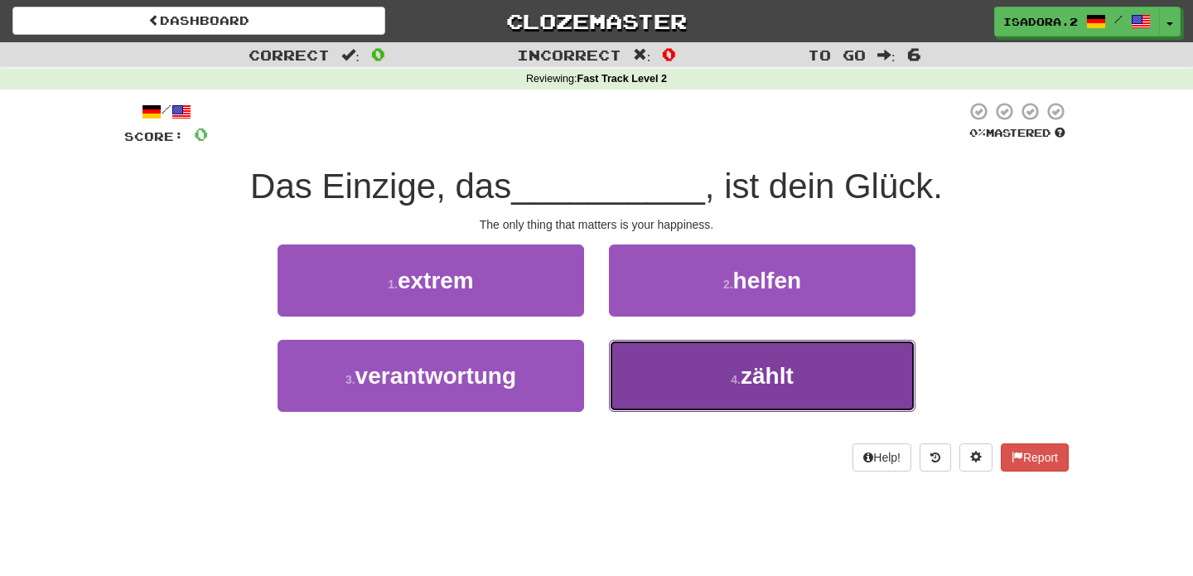
click at [714, 385] on button "4 . zählt" at bounding box center [762, 376] width 307 height 72
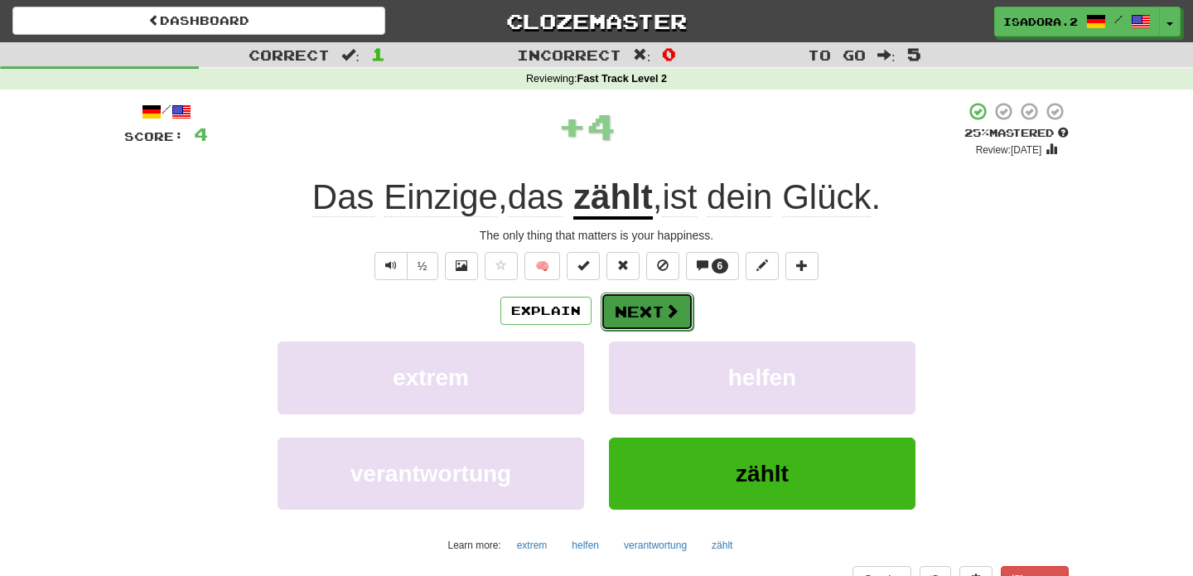
click at [647, 313] on button "Next" at bounding box center [647, 312] width 93 height 38
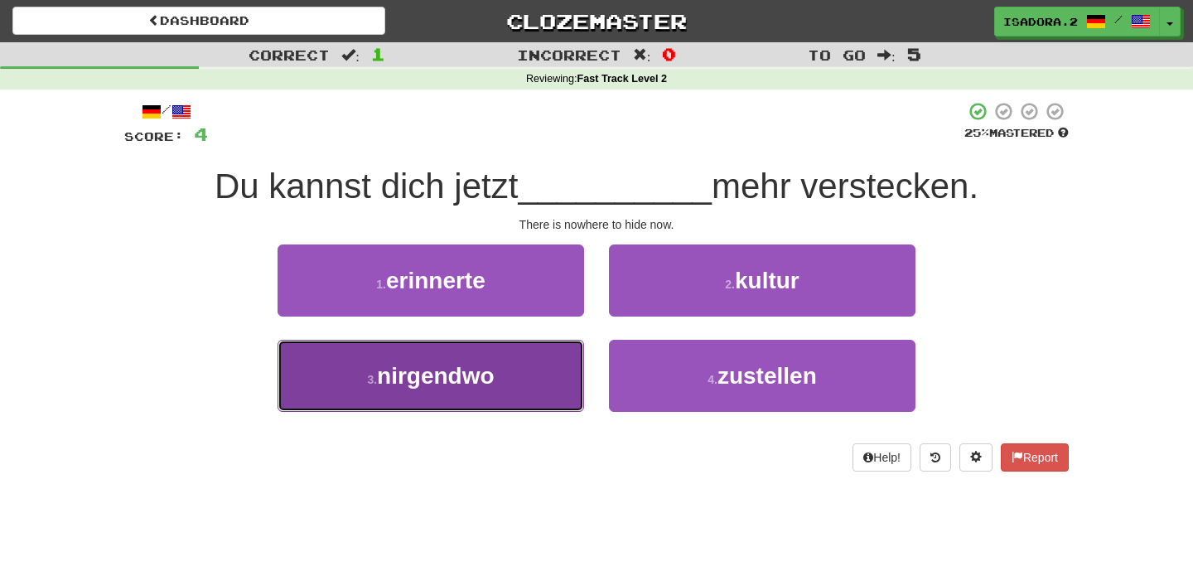
click at [525, 380] on button "3 . nirgendwo" at bounding box center [431, 376] width 307 height 72
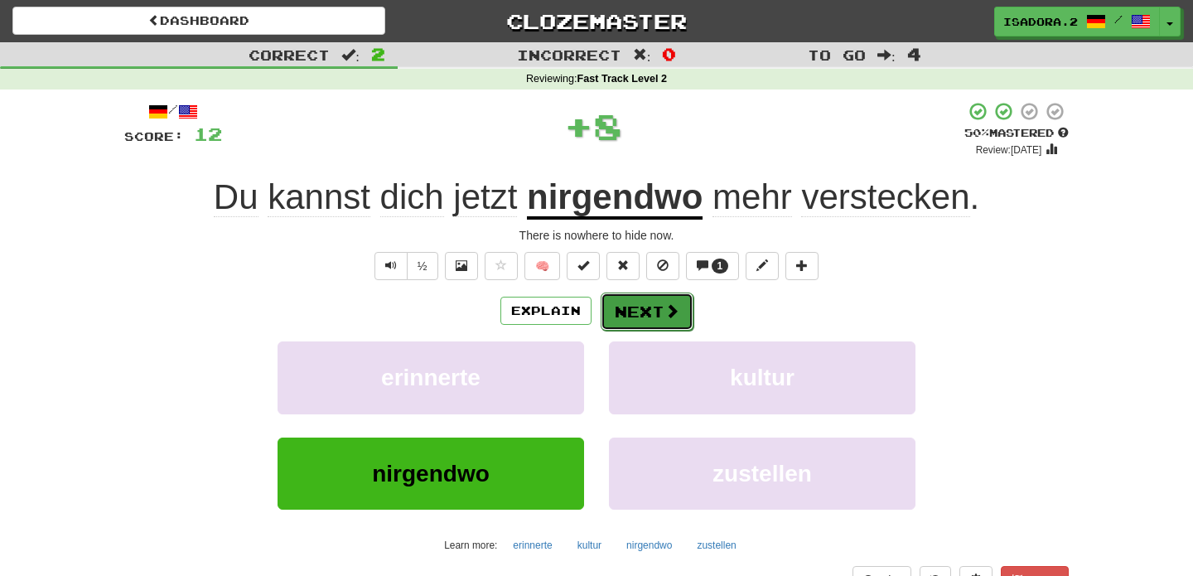
click at [651, 310] on button "Next" at bounding box center [647, 312] width 93 height 38
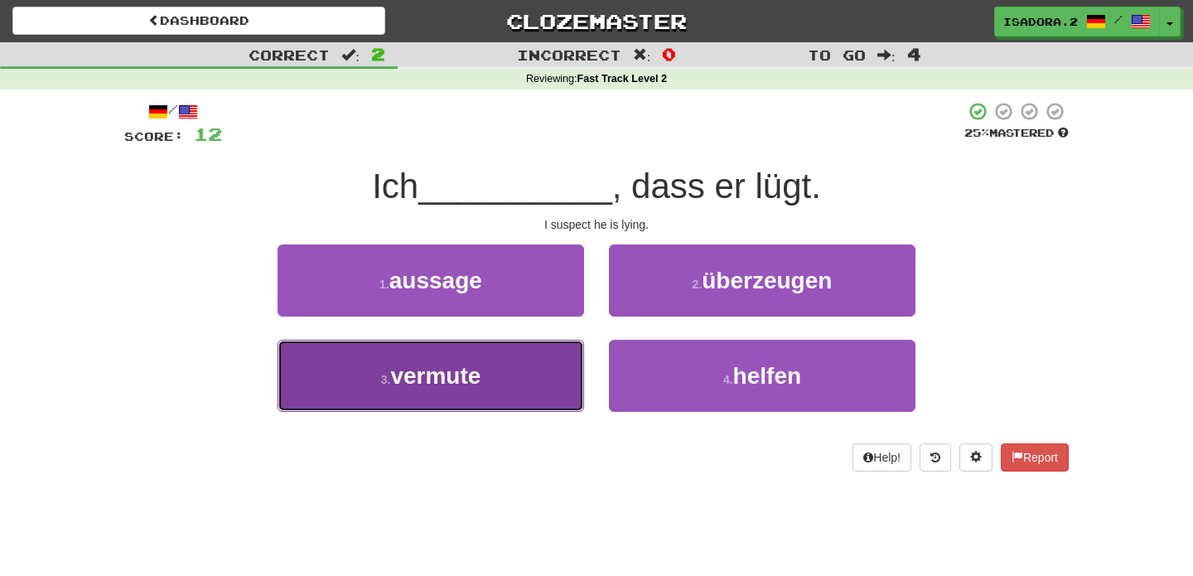
click at [559, 385] on button "3 . vermute" at bounding box center [431, 376] width 307 height 72
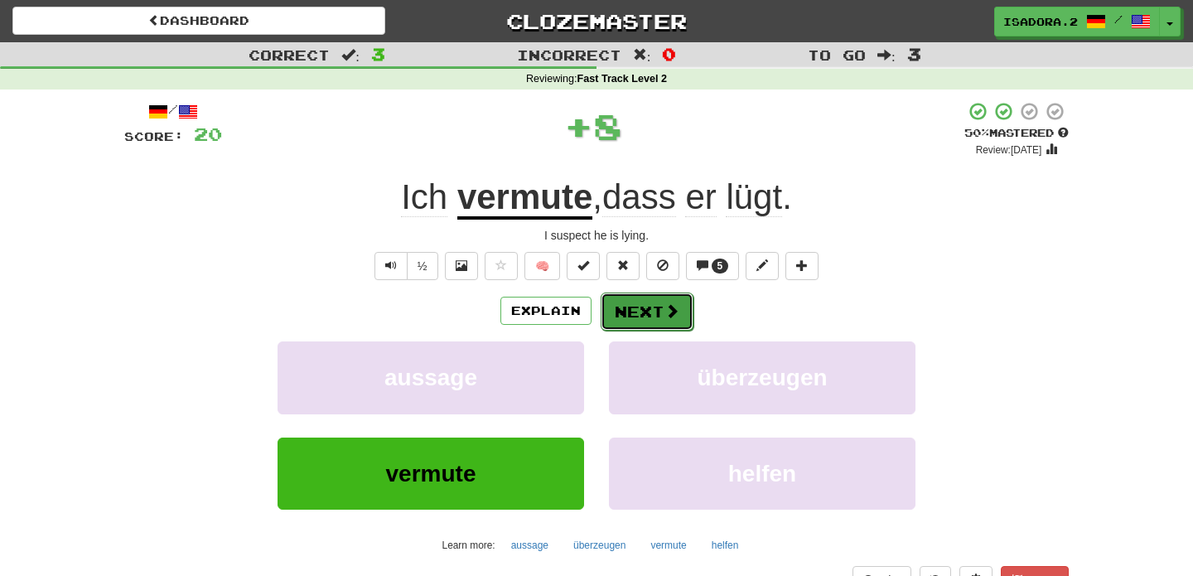
click at [642, 309] on button "Next" at bounding box center [647, 312] width 93 height 38
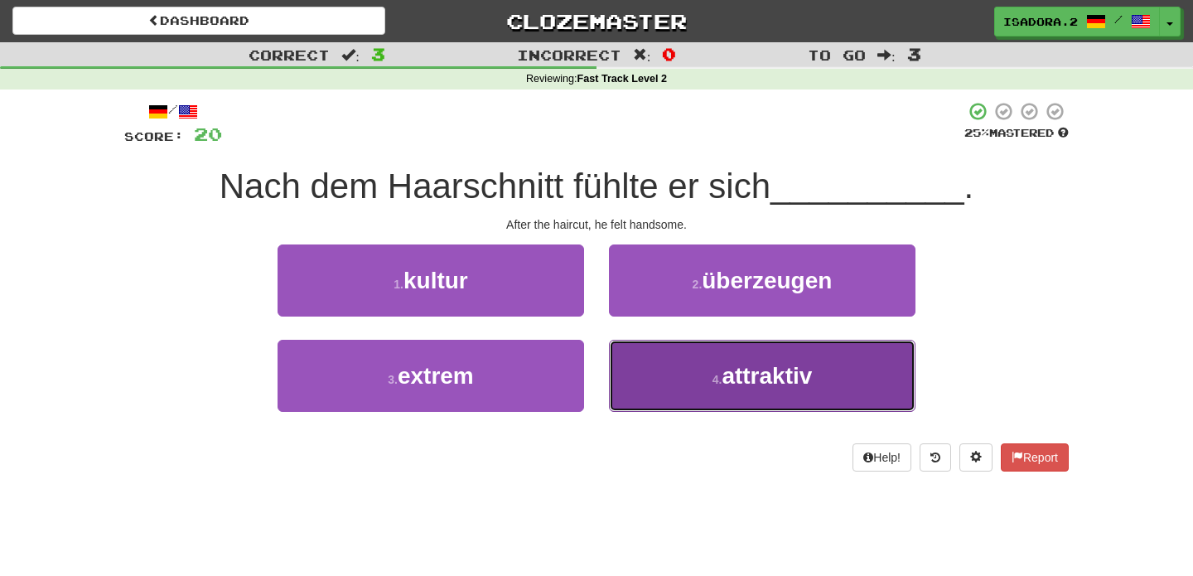
click at [692, 388] on button "4 . attraktiv" at bounding box center [762, 376] width 307 height 72
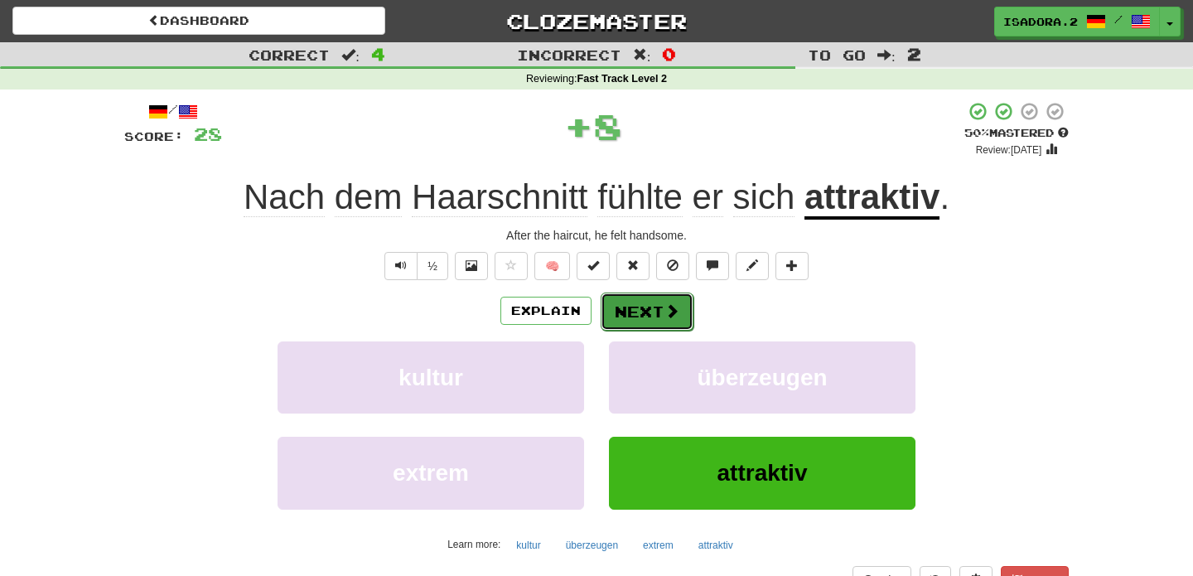
click at [651, 313] on button "Next" at bounding box center [647, 312] width 93 height 38
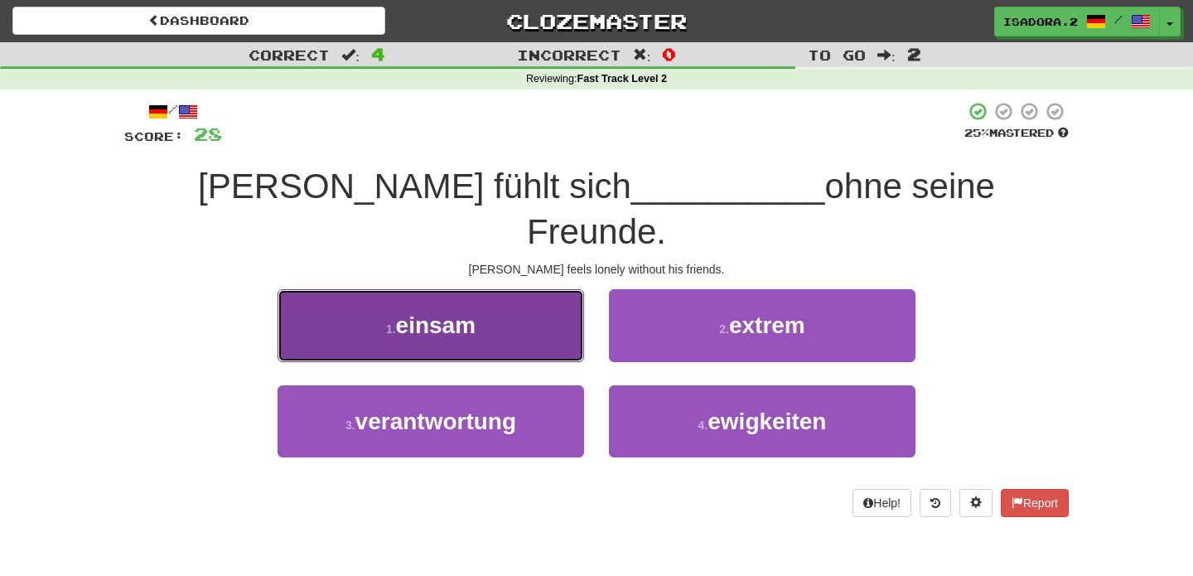
click at [539, 305] on button "1 . einsam" at bounding box center [431, 325] width 307 height 72
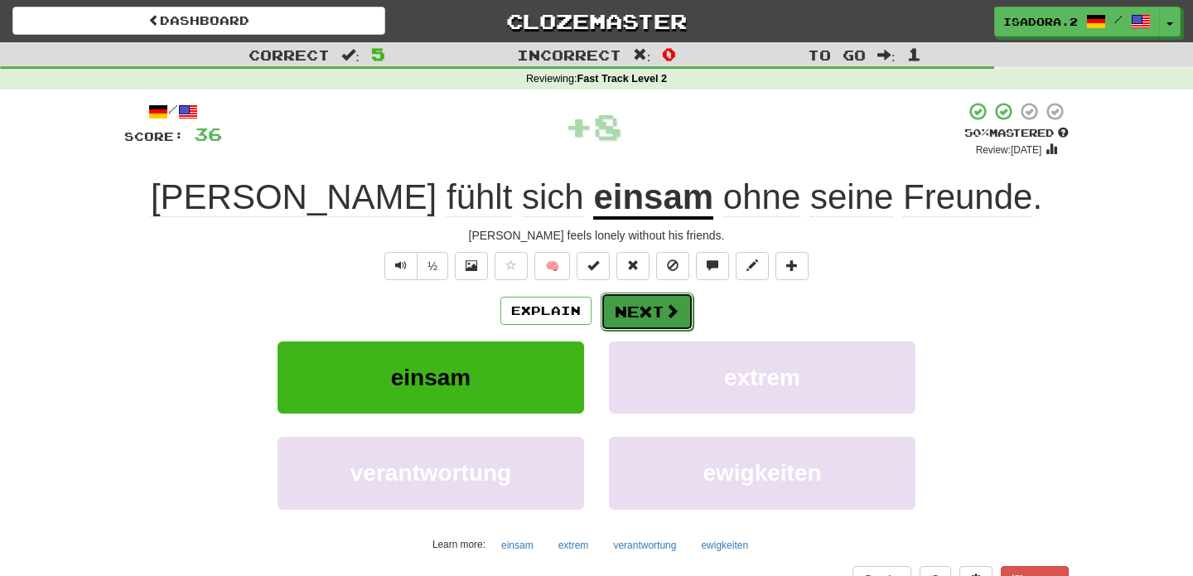
click at [661, 306] on button "Next" at bounding box center [647, 312] width 93 height 38
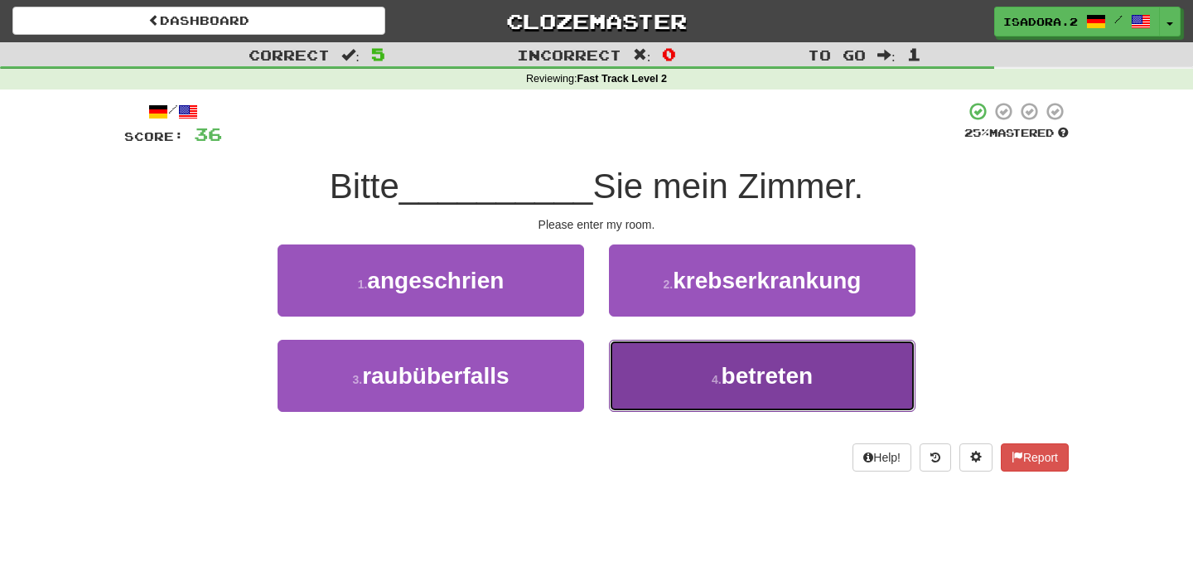
click at [673, 381] on button "4 . betreten" at bounding box center [762, 376] width 307 height 72
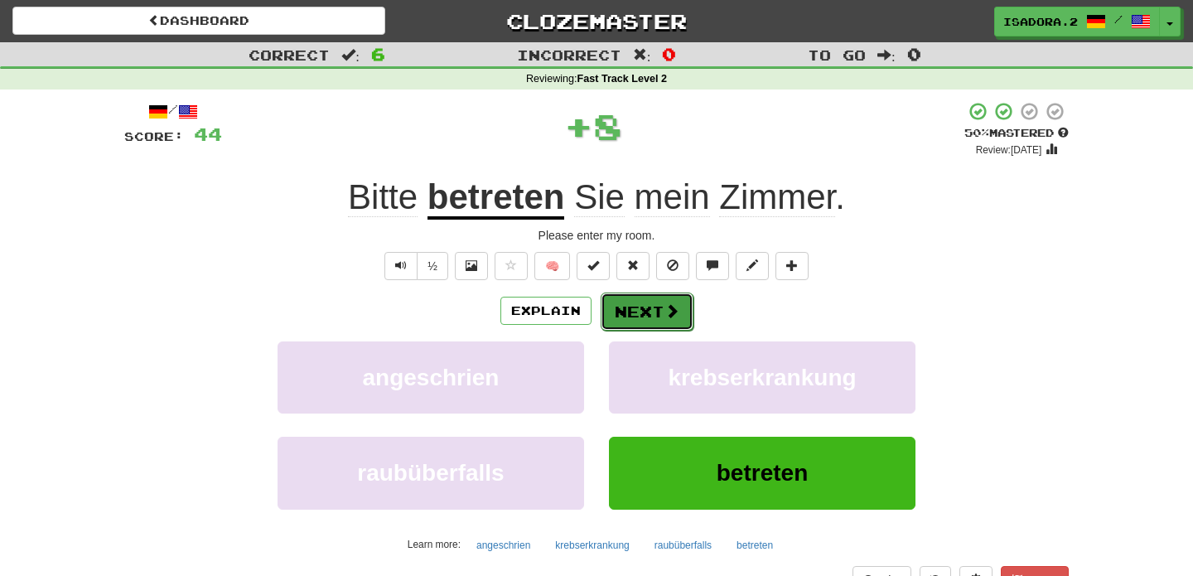
click at [635, 316] on button "Next" at bounding box center [647, 312] width 93 height 38
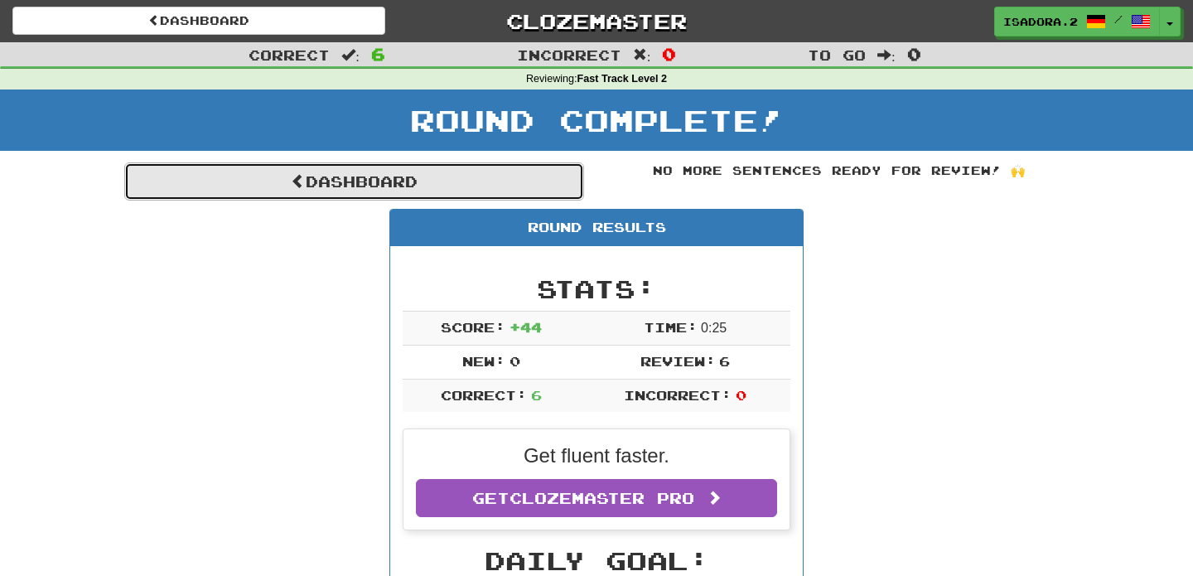
click at [451, 179] on link "Dashboard" at bounding box center [354, 181] width 460 height 38
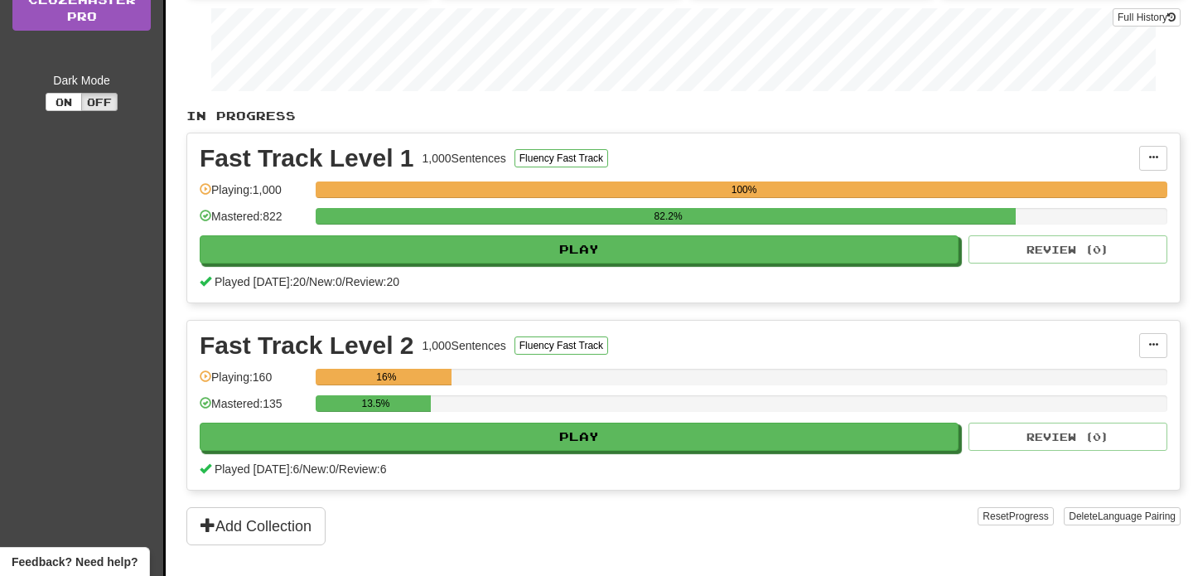
scroll to position [291, 0]
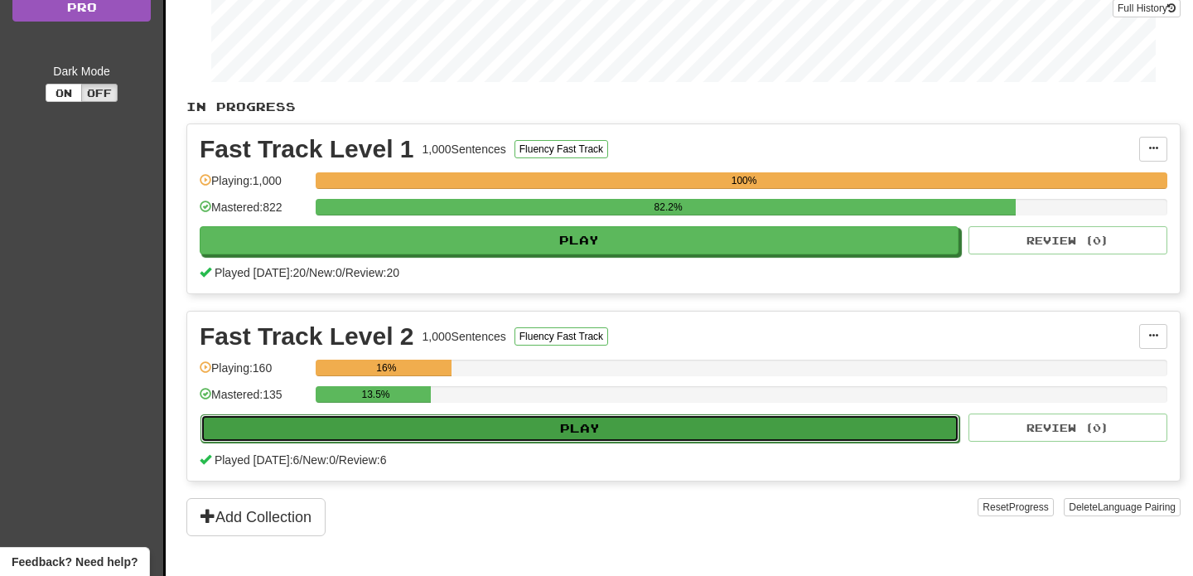
click at [453, 429] on button "Play" at bounding box center [580, 428] width 759 height 28
select select "**"
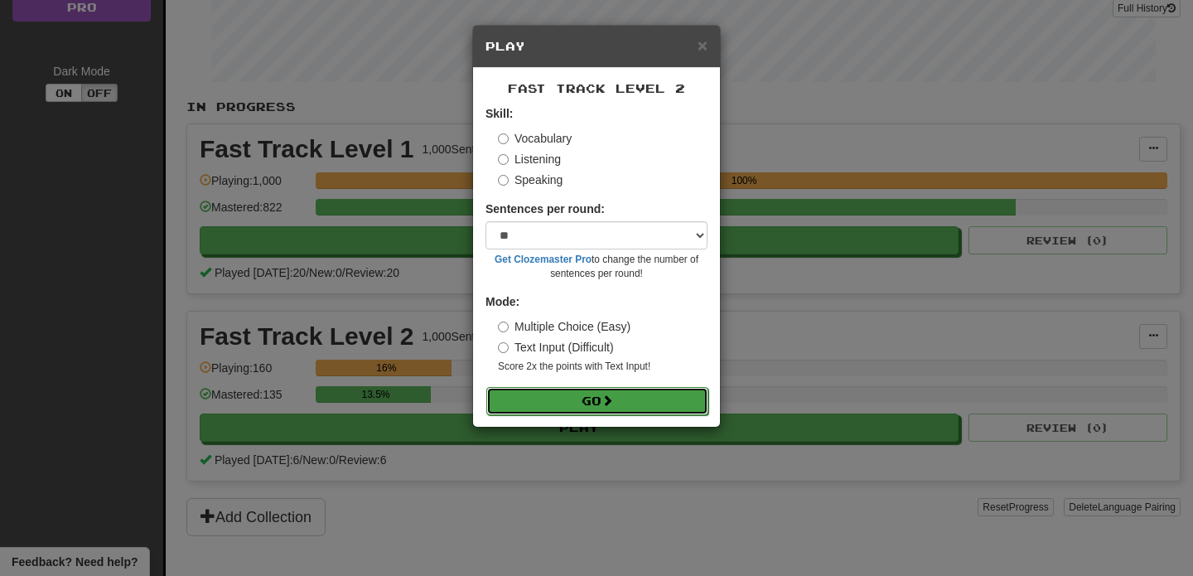
click at [574, 397] on button "Go" at bounding box center [597, 401] width 222 height 28
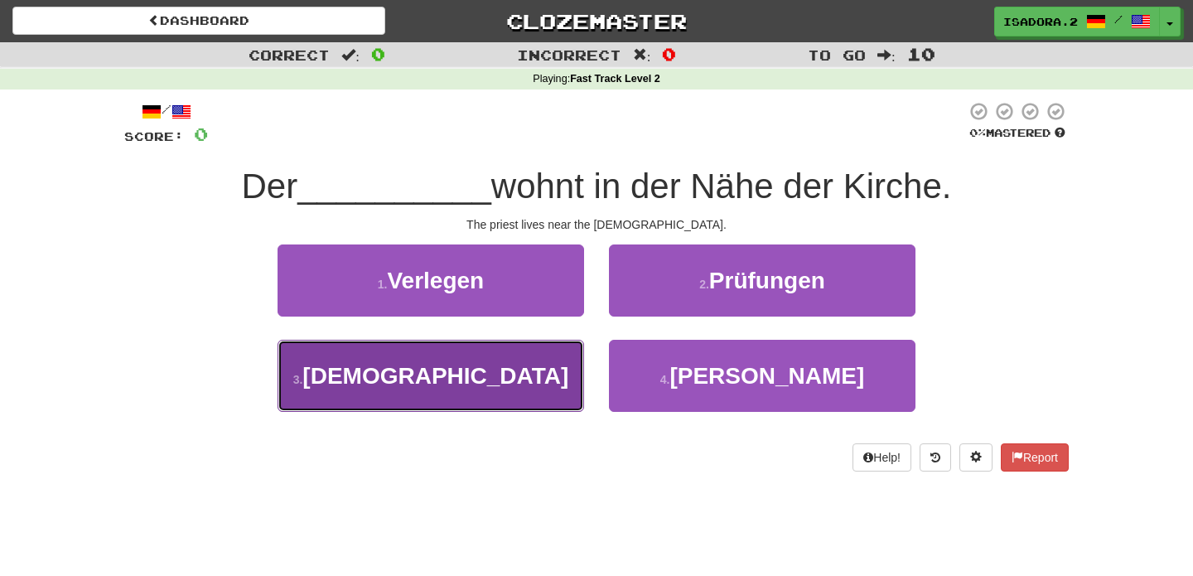
click at [508, 385] on button "3 . Priester" at bounding box center [431, 376] width 307 height 72
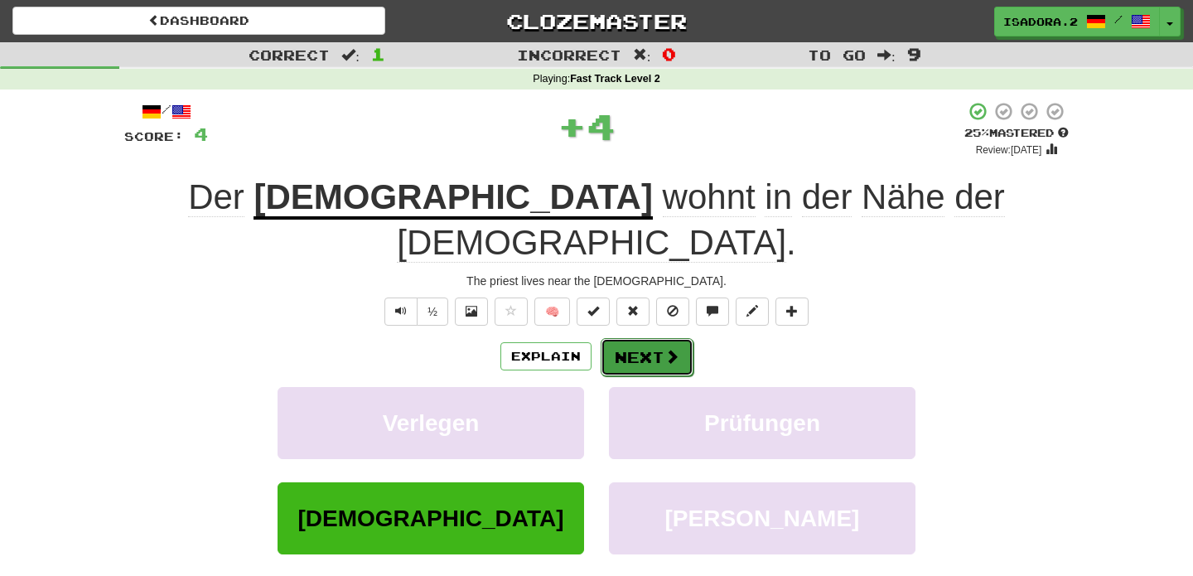
click at [632, 338] on button "Next" at bounding box center [647, 357] width 93 height 38
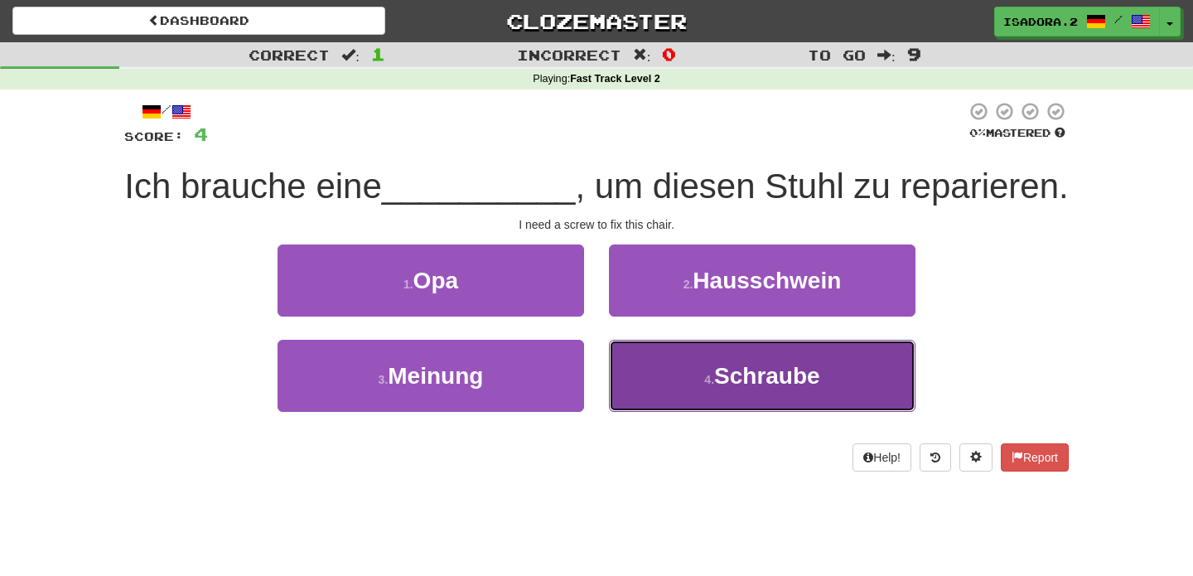
click at [726, 352] on button "4 . Schraube" at bounding box center [762, 376] width 307 height 72
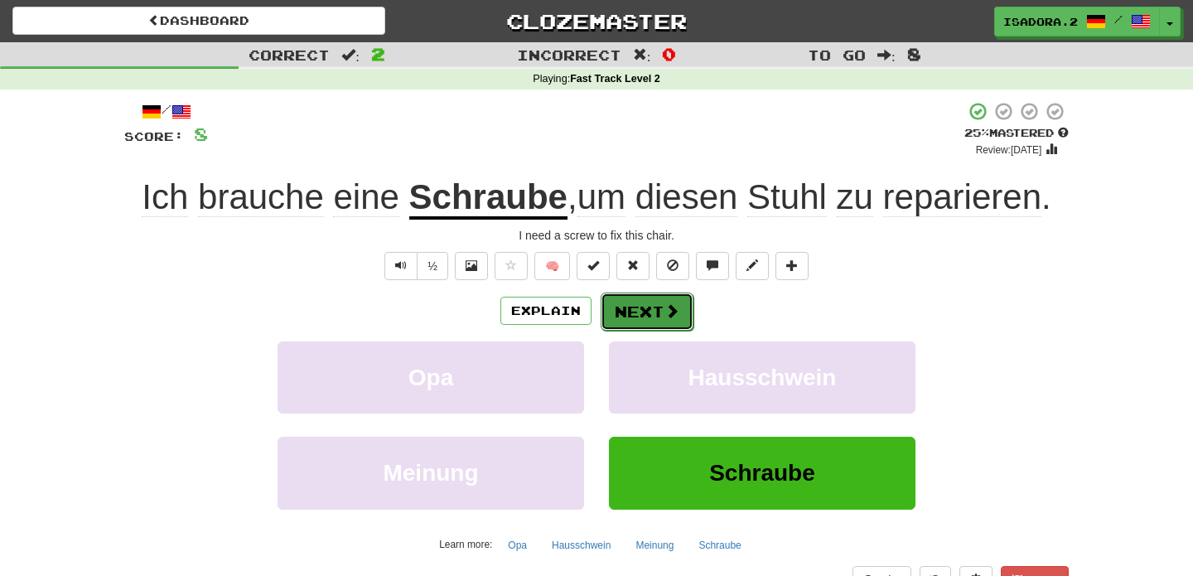
click at [617, 319] on button "Next" at bounding box center [647, 312] width 93 height 38
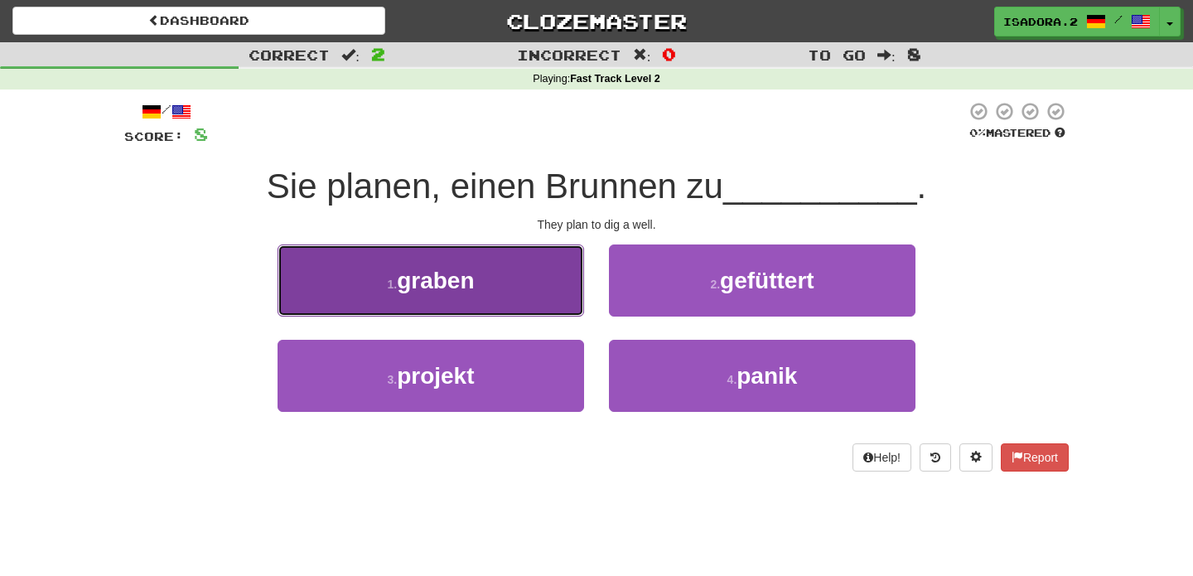
click at [549, 294] on button "1 . graben" at bounding box center [431, 280] width 307 height 72
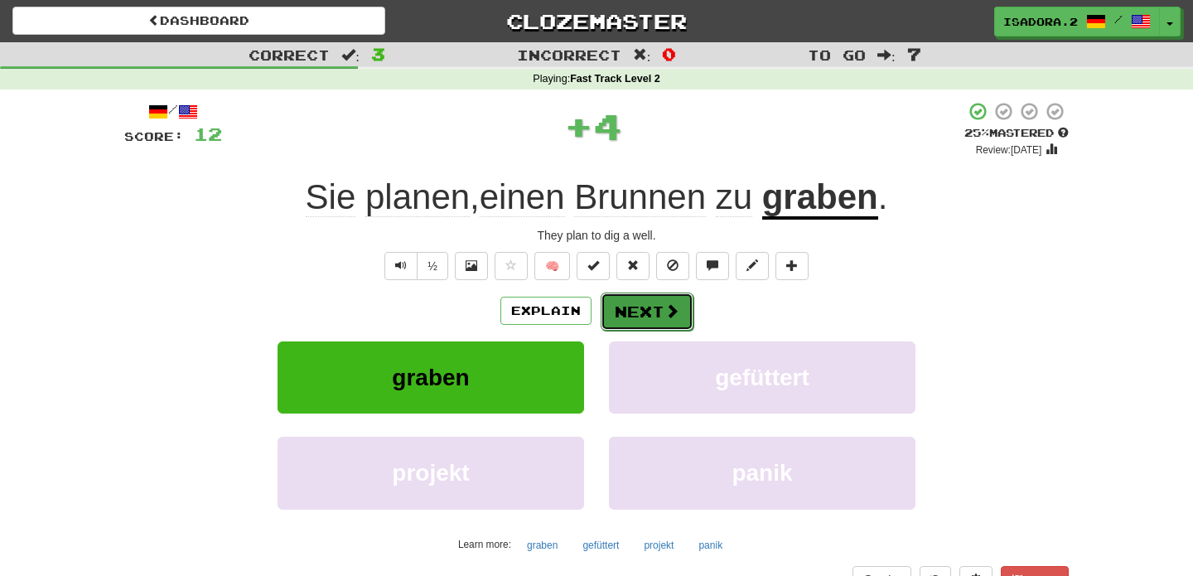
click at [661, 315] on button "Next" at bounding box center [647, 312] width 93 height 38
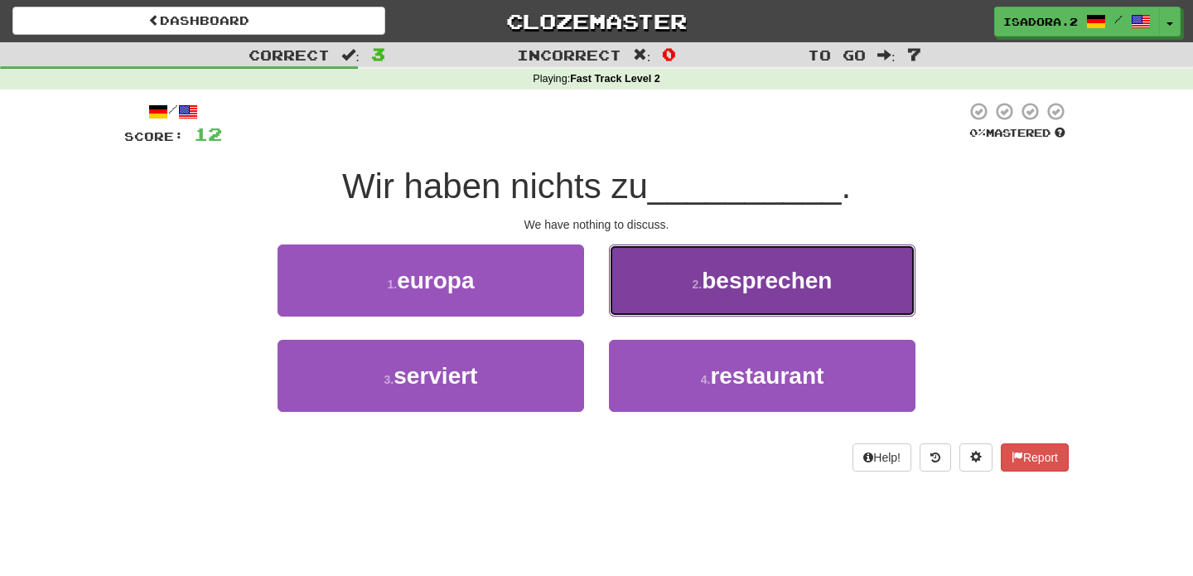
click at [716, 281] on span "besprechen" at bounding box center [767, 281] width 130 height 26
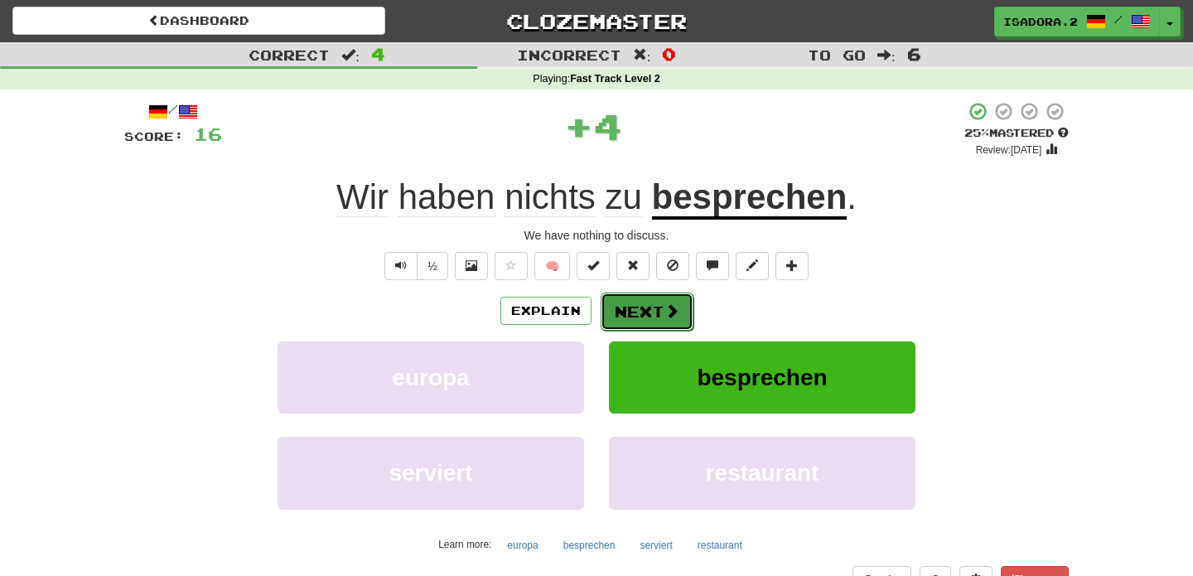
click at [657, 320] on button "Next" at bounding box center [647, 312] width 93 height 38
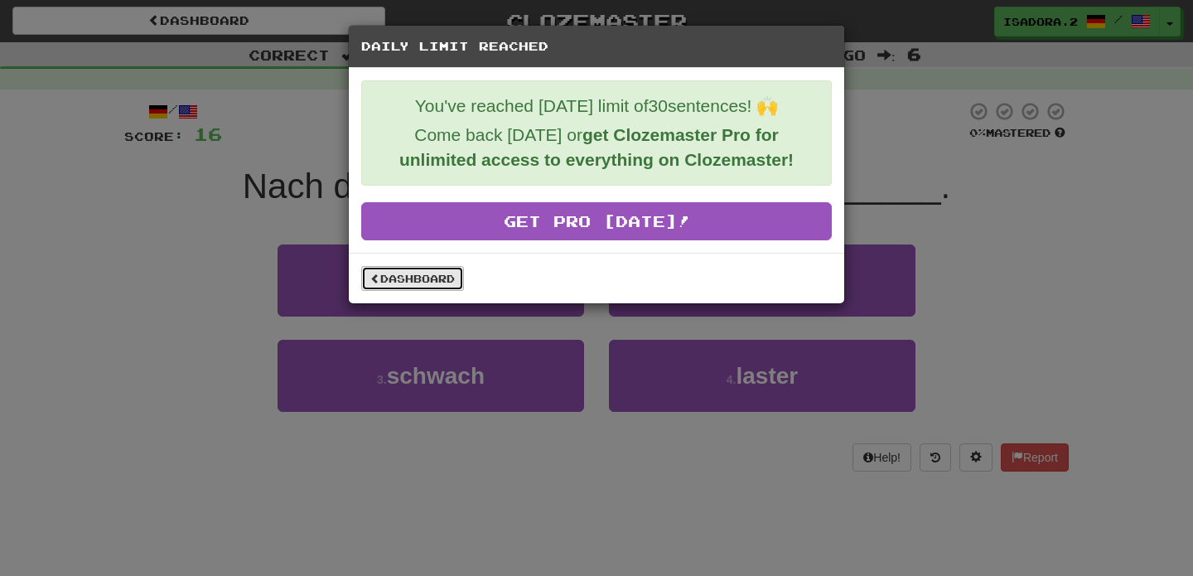
click at [438, 278] on link "Dashboard" at bounding box center [412, 278] width 103 height 25
